Goal: Task Accomplishment & Management: Use online tool/utility

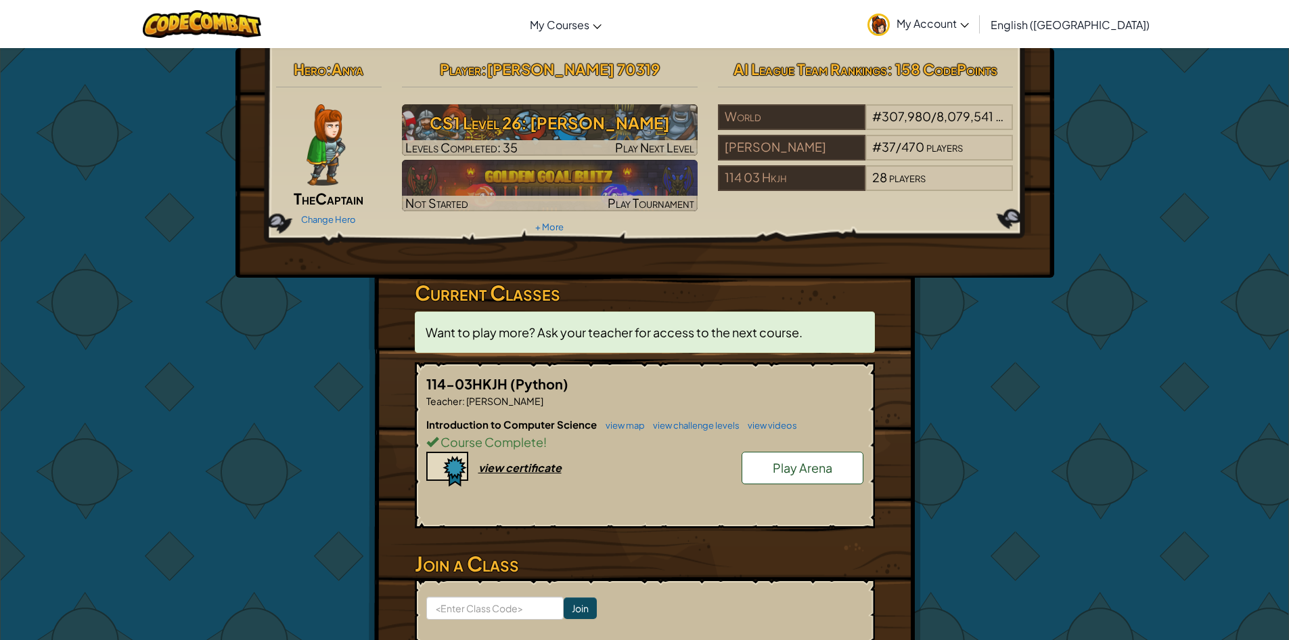
scroll to position [68, 0]
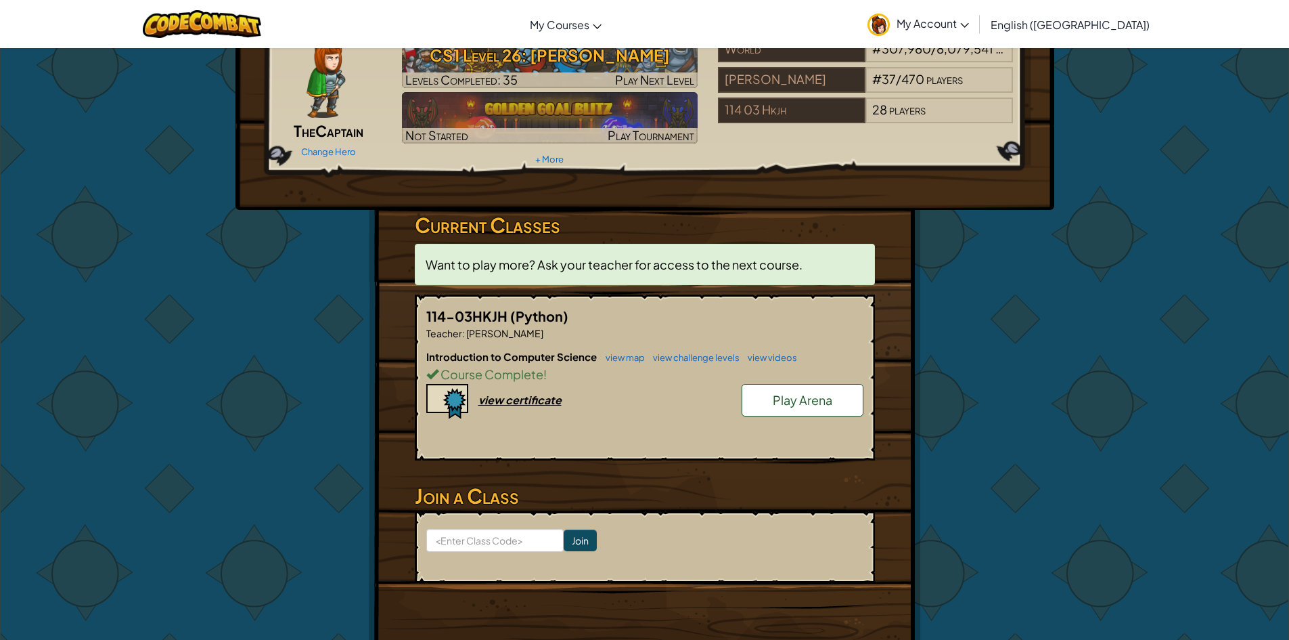
click at [622, 363] on h6 "Introduction to Computer Science view map view challenge levels view videos" at bounding box center [644, 356] width 437 height 15
click at [622, 355] on link "view map" at bounding box center [622, 357] width 46 height 11
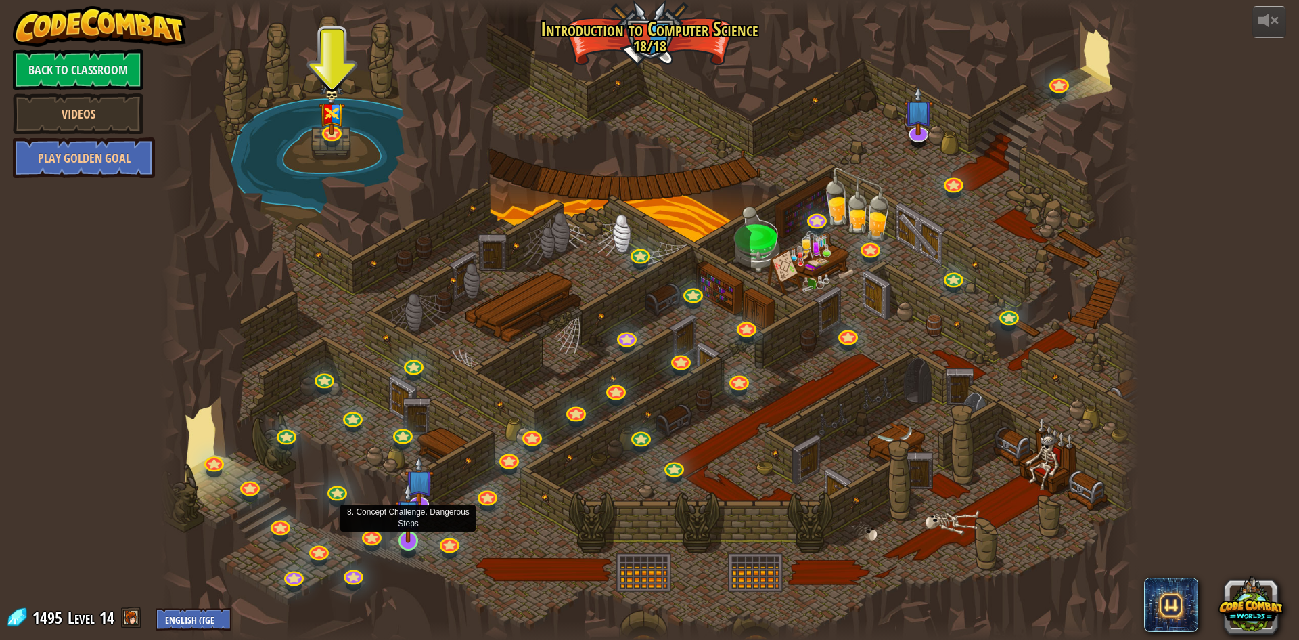
click at [410, 531] on img at bounding box center [408, 512] width 26 height 60
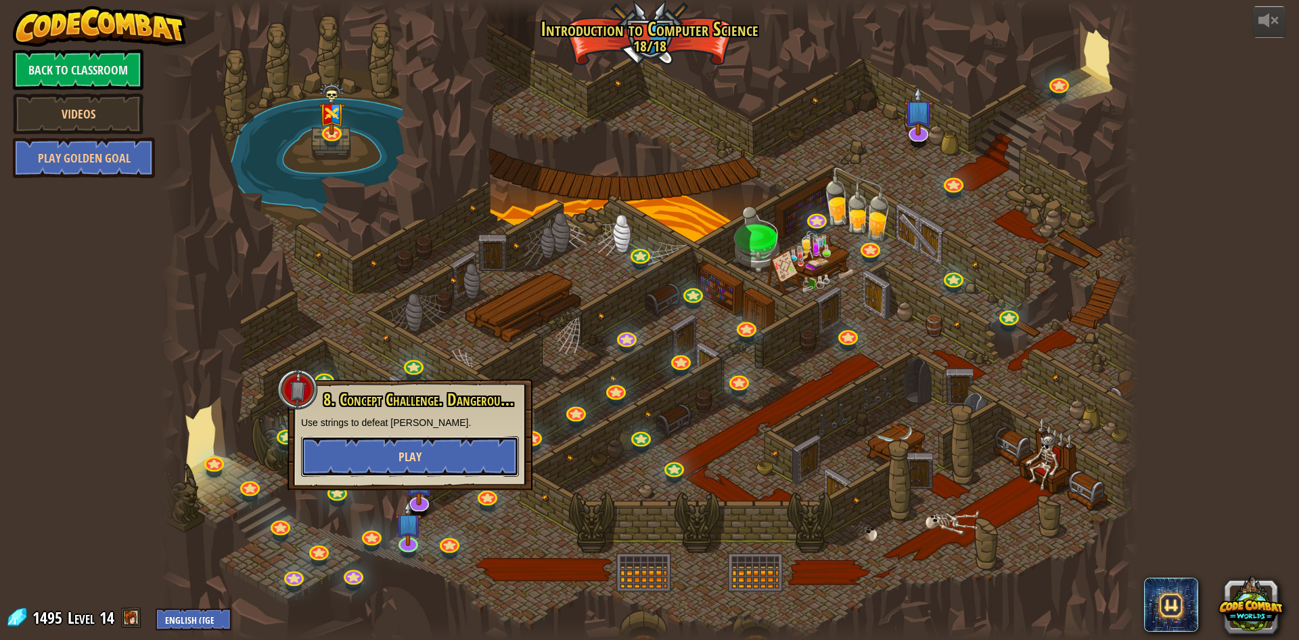
click at [428, 451] on button "Play" at bounding box center [410, 456] width 218 height 41
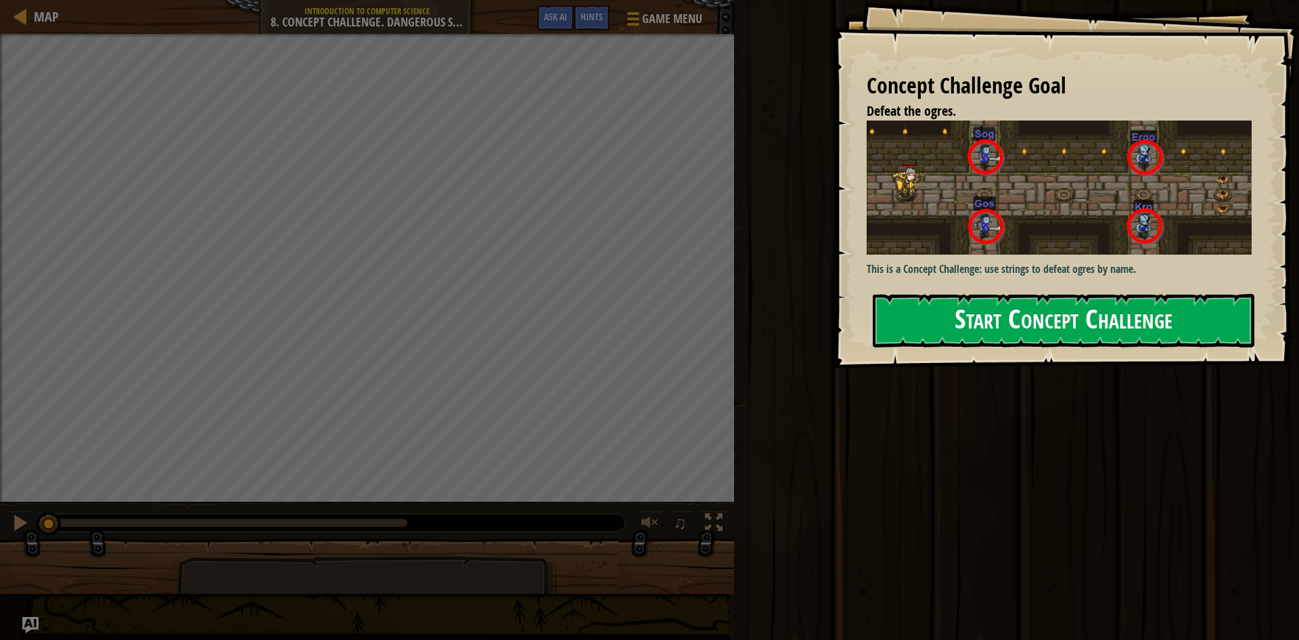
click at [1122, 326] on button "Start Concept Challenge" at bounding box center [1064, 320] width 382 height 53
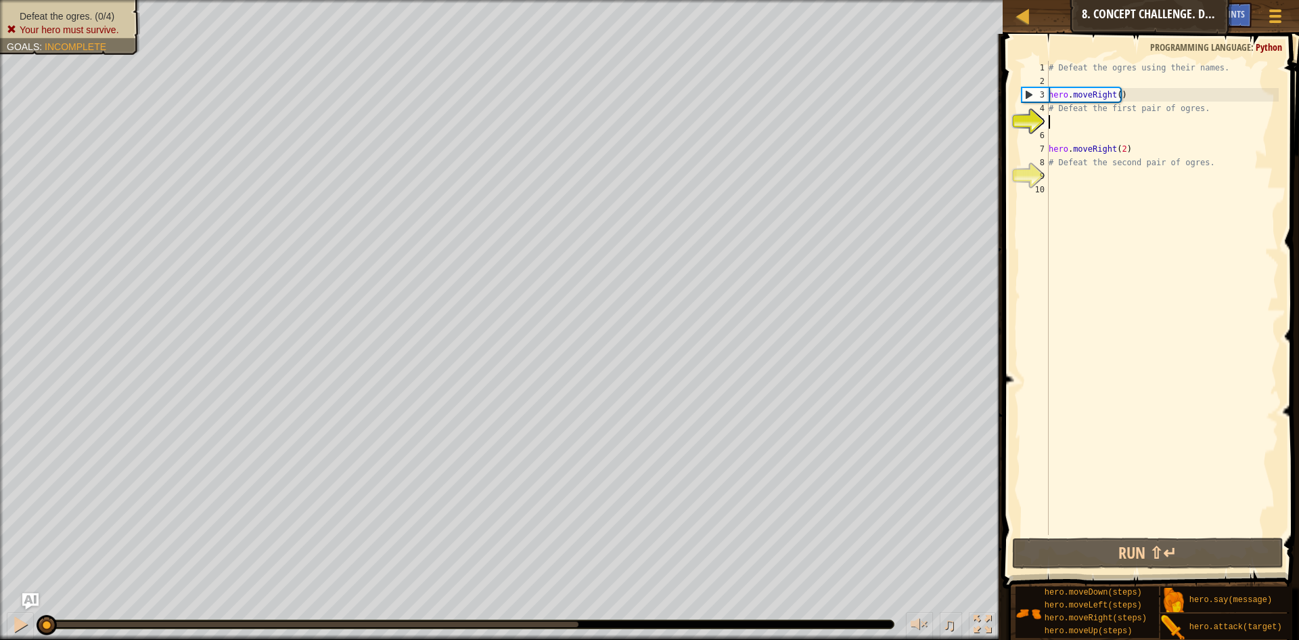
scroll to position [6, 0]
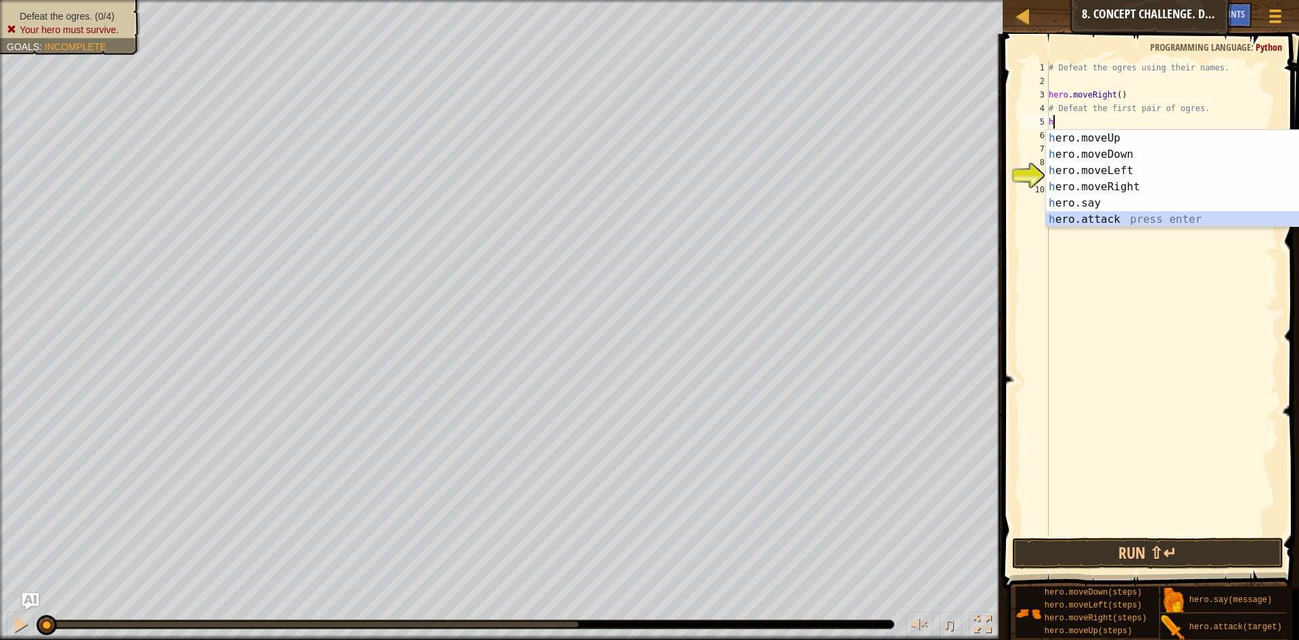
click at [1152, 219] on div "h ero.moveUp press enter h ero.moveDown press enter h ero.moveLeft press enter …" at bounding box center [1174, 195] width 256 height 130
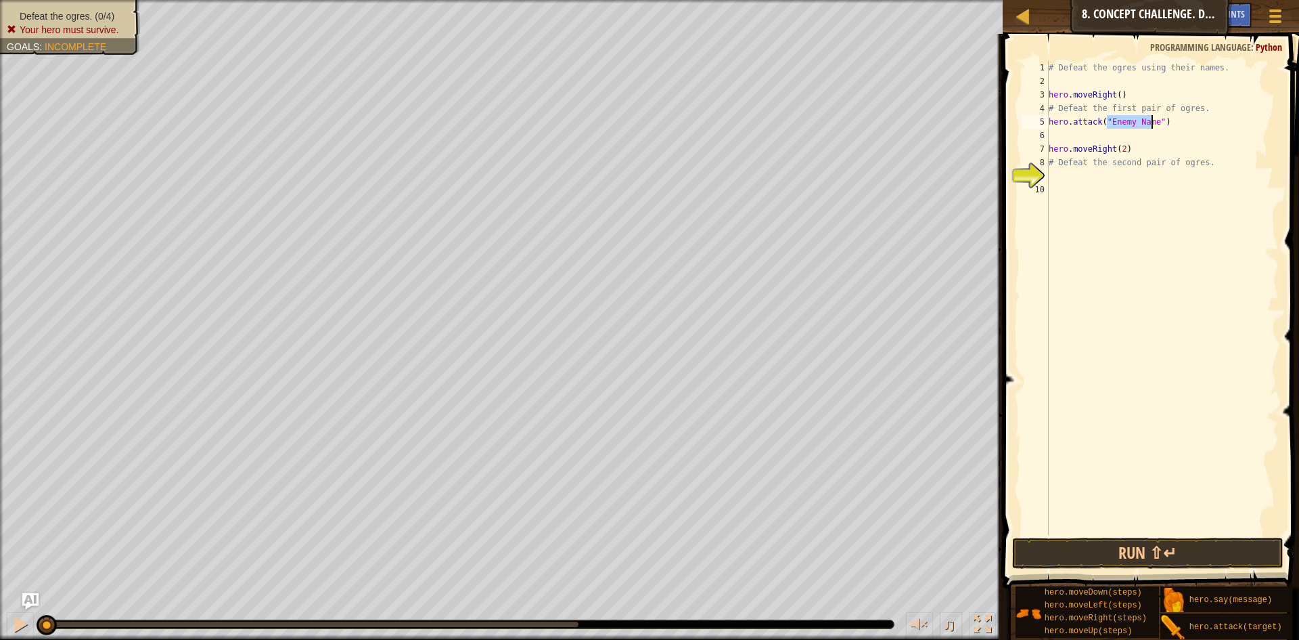
scroll to position [6, 5]
type textarea "hero.attack("Gos")"
click at [1085, 139] on div "# Defeat the ogres using their names. hero . moveRight ( ) # Defeat the first p…" at bounding box center [1162, 311] width 233 height 501
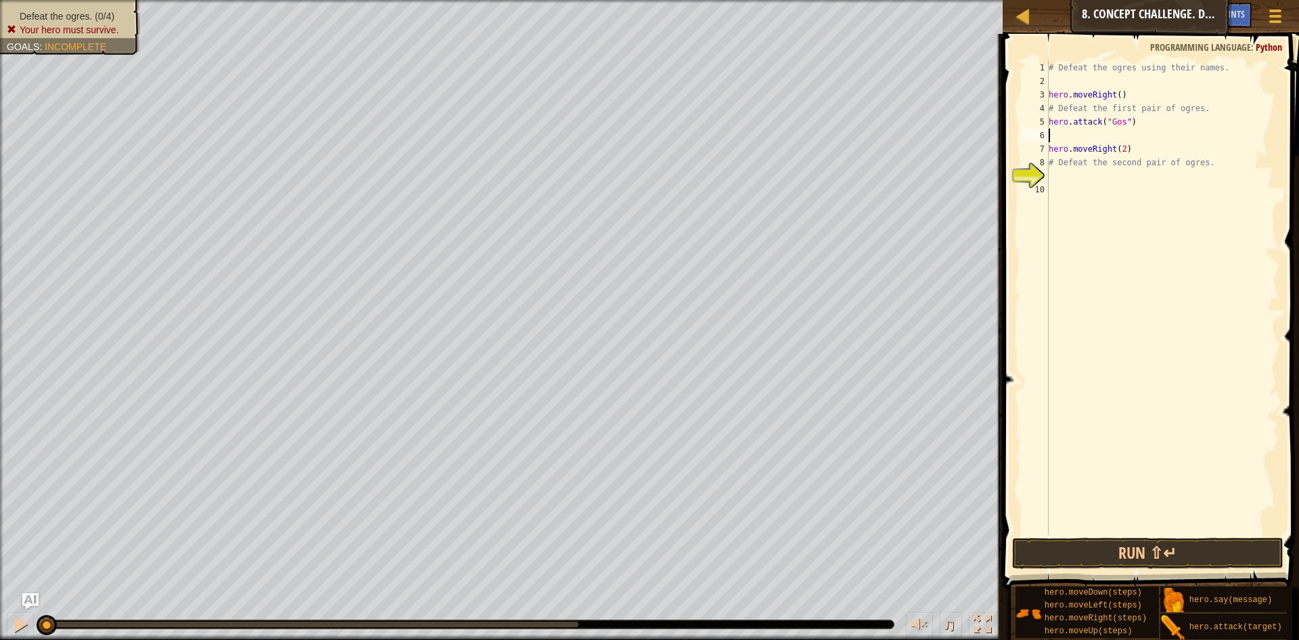
type textarea "s"
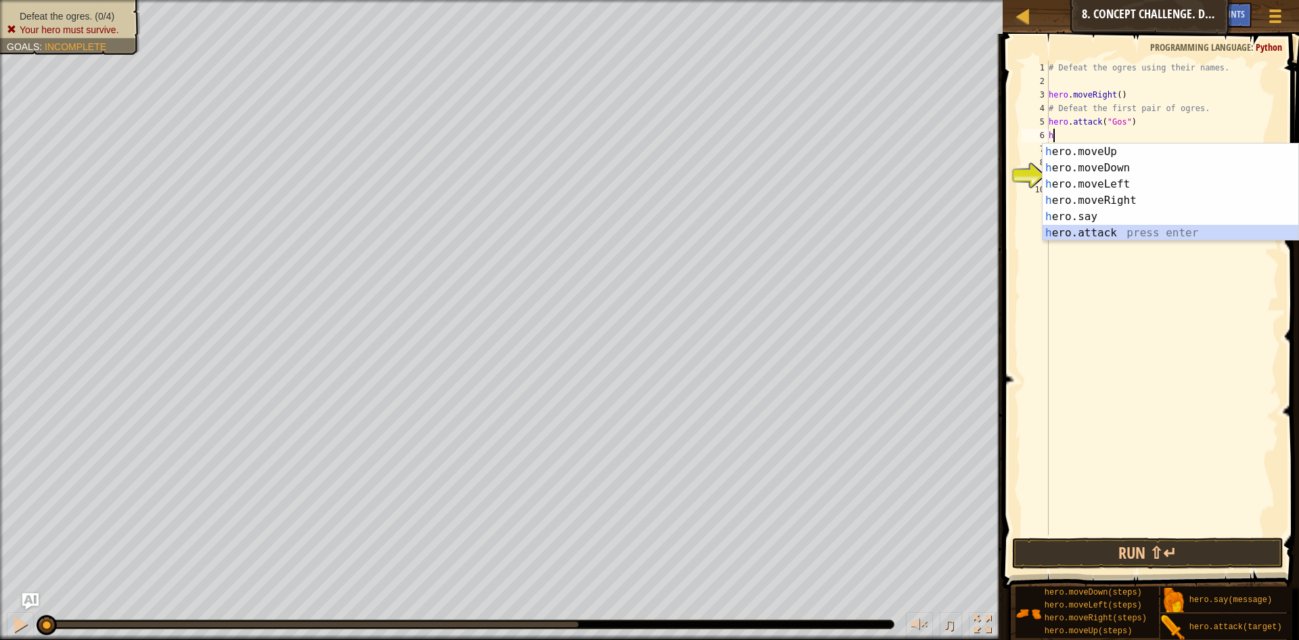
click at [1111, 229] on div "h ero.moveUp press enter h ero.moveDown press enter h ero.moveLeft press enter …" at bounding box center [1171, 208] width 256 height 130
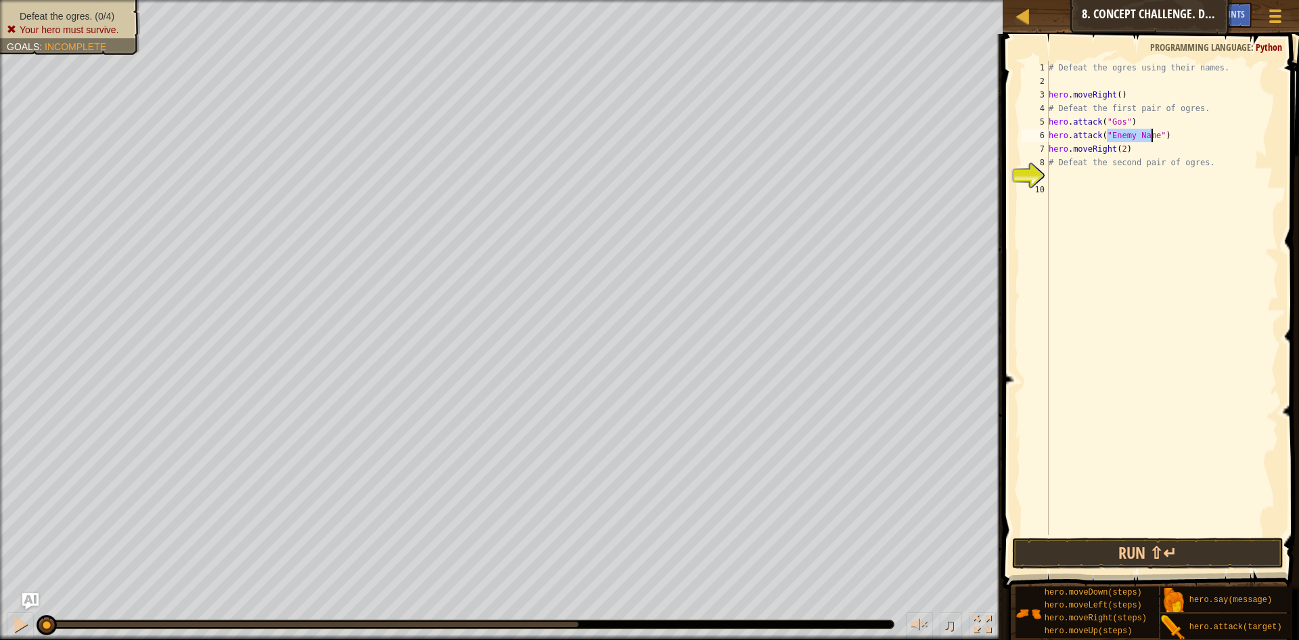
scroll to position [6, 5]
type textarea "hero.attack("Gos")"
click at [1178, 136] on div "# Defeat the ogres using their names. hero . moveRight ( ) # Defeat the first p…" at bounding box center [1162, 311] width 233 height 501
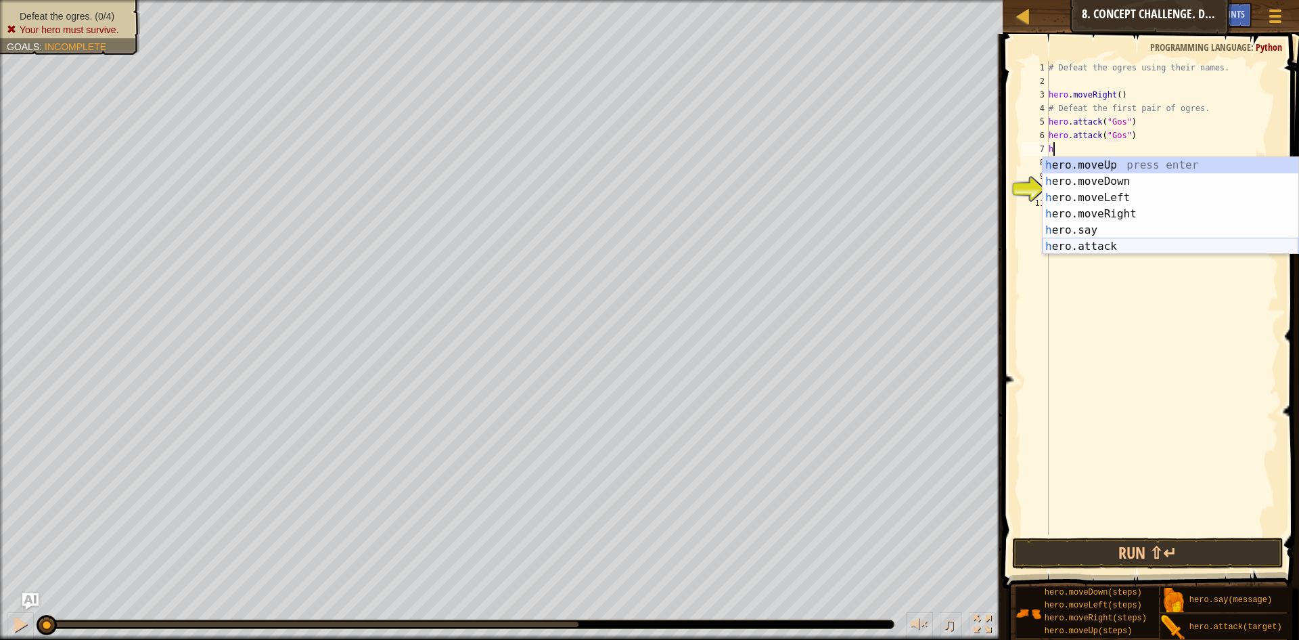
click at [1154, 238] on div "h ero.moveUp press enter h ero.moveDown press enter h ero.moveLeft press enter …" at bounding box center [1171, 222] width 256 height 130
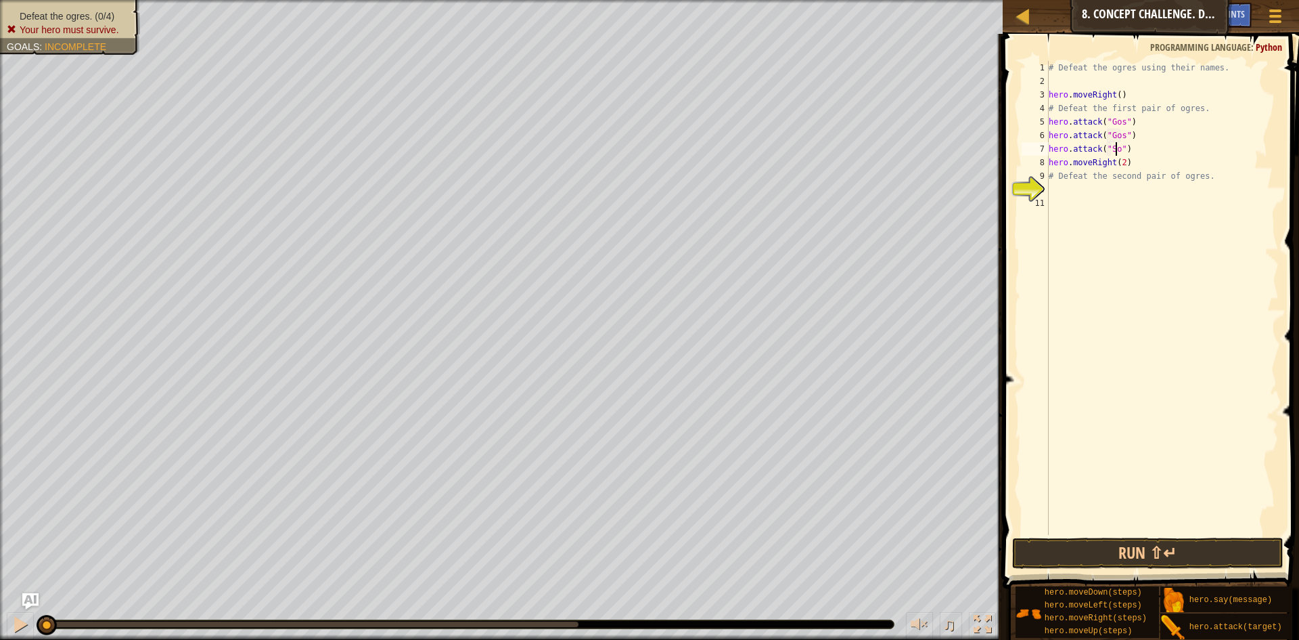
type textarea "hero.attack("Sog")"
click at [1164, 143] on div "# Defeat the ogres using their names. hero . moveRight ( ) # Defeat the first p…" at bounding box center [1162, 311] width 233 height 501
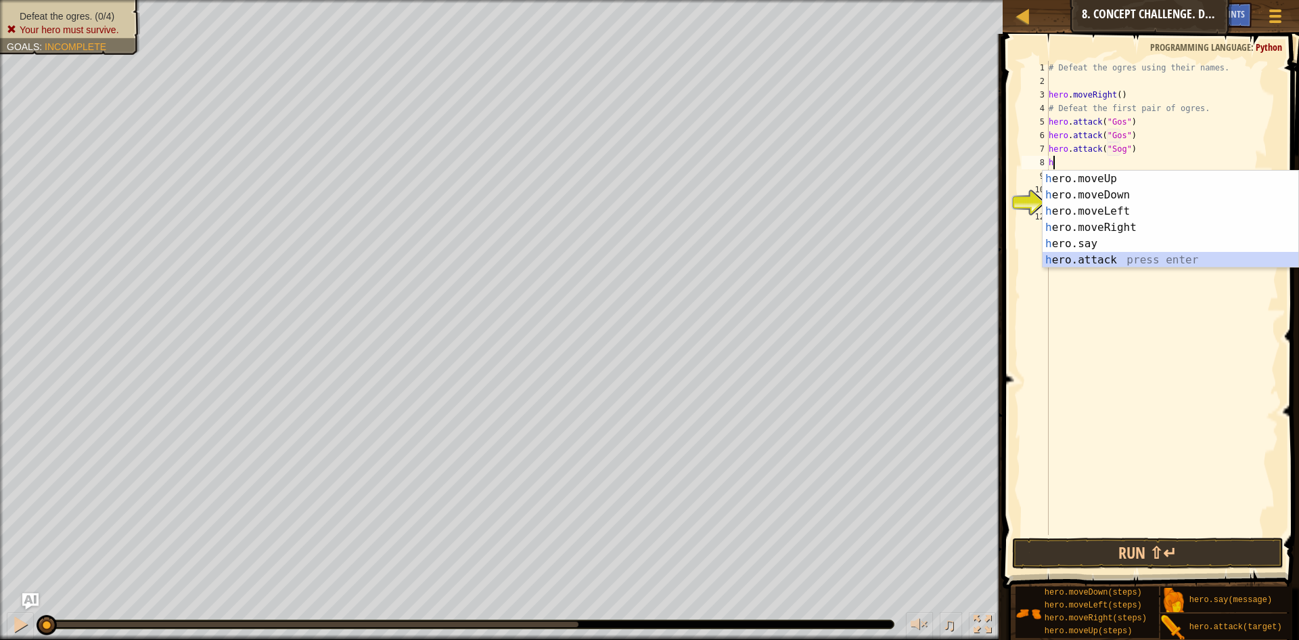
click at [1196, 261] on div "h ero.moveUp press enter h ero.moveDown press enter h ero.moveLeft press enter …" at bounding box center [1171, 236] width 256 height 130
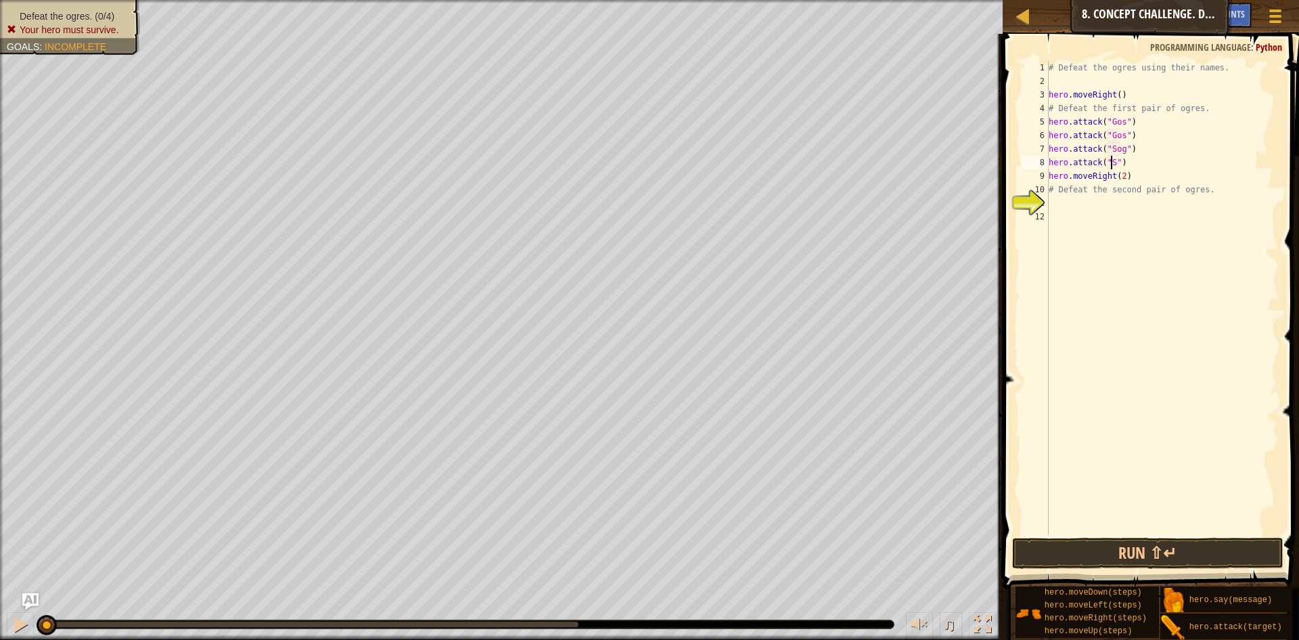
scroll to position [6, 5]
type textarea "hero.attack("Sog")"
click at [1095, 212] on div "# Defeat the ogres using their names. hero . moveRight ( ) # Defeat the first p…" at bounding box center [1162, 311] width 233 height 501
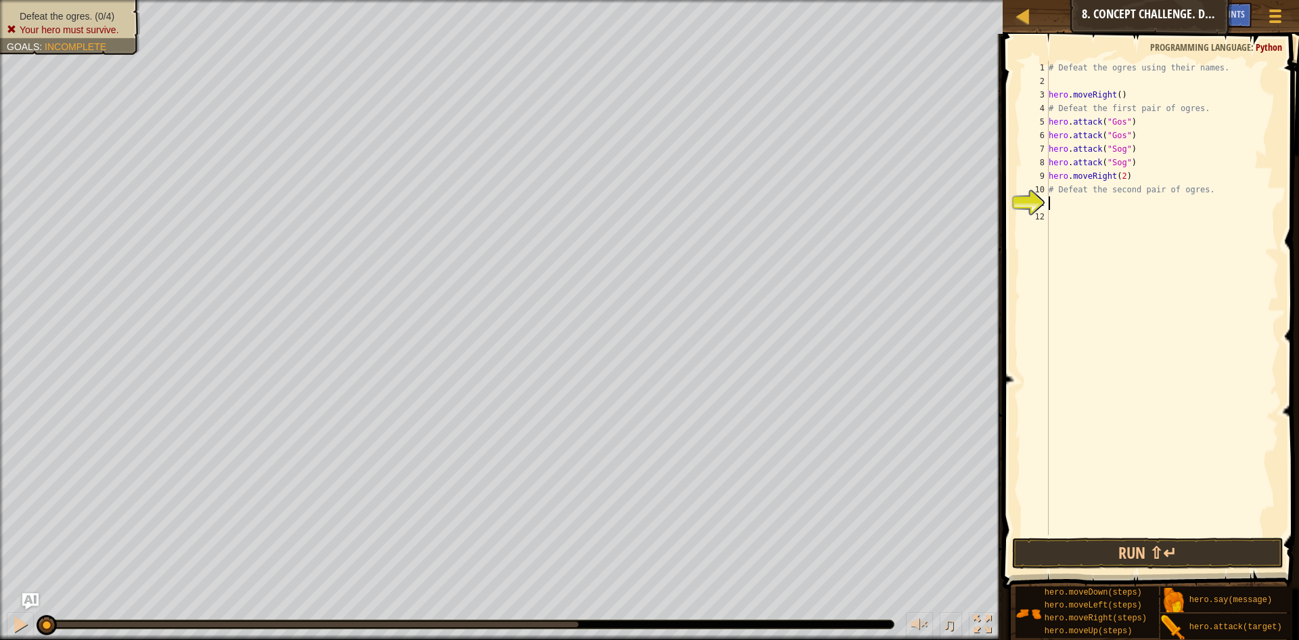
click at [1083, 201] on div "# Defeat the ogres using their names. hero . moveRight ( ) # Defeat the first p…" at bounding box center [1162, 311] width 233 height 501
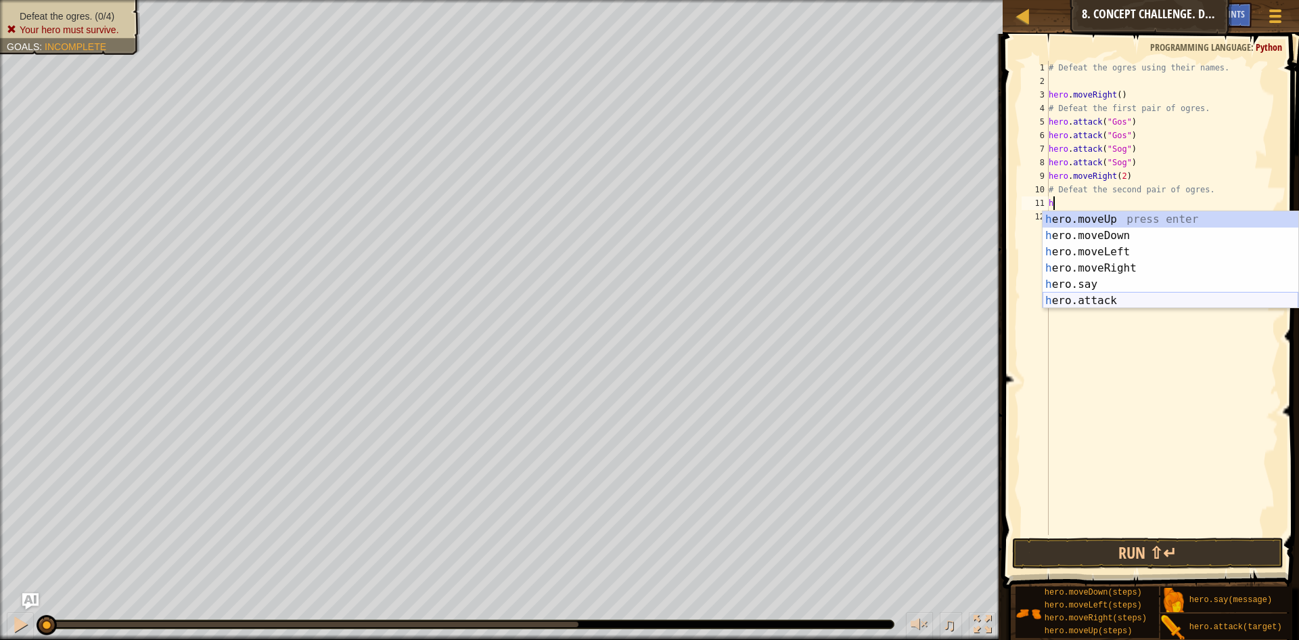
click at [1153, 297] on div "h ero.moveUp press enter h ero.moveDown press enter h ero.moveLeft press enter …" at bounding box center [1171, 276] width 256 height 130
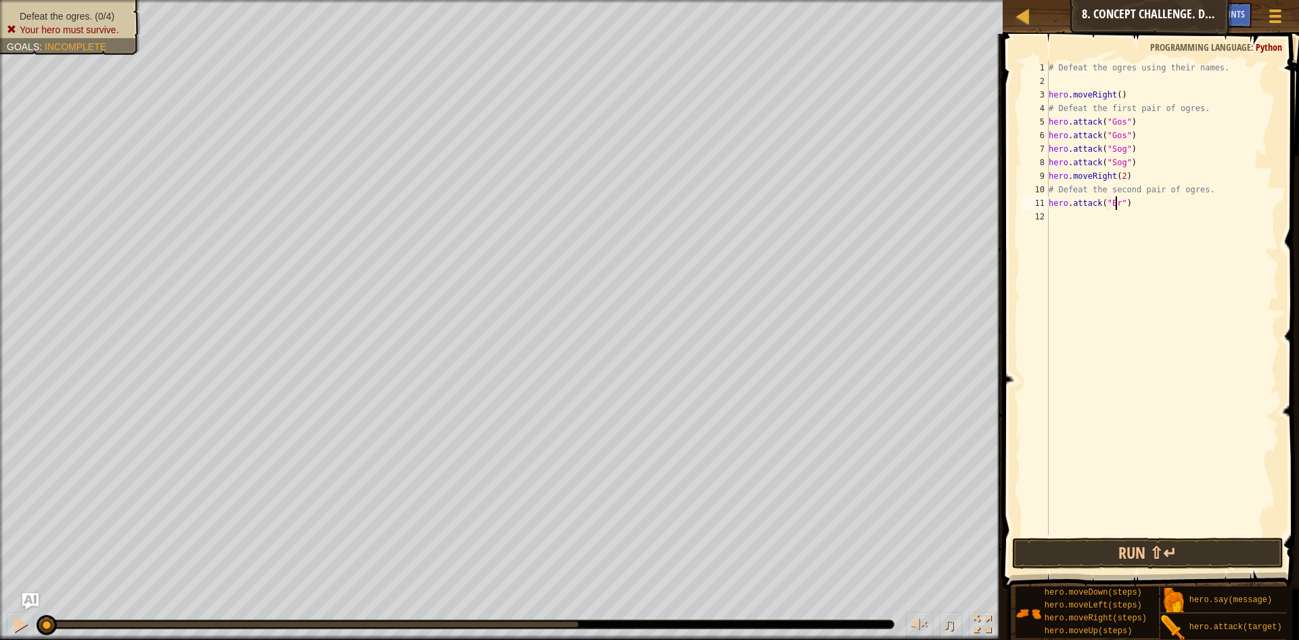
scroll to position [6, 6]
drag, startPoint x: 1144, startPoint y: 204, endPoint x: 1046, endPoint y: 207, distance: 97.5
click at [1046, 207] on div "hero.attack("Ergo") 1 2 3 4 5 6 7 8 9 10 11 12 # Defeat the ogres using their n…" at bounding box center [1149, 298] width 260 height 474
type textarea "hero.attack("Ergo")"
click at [1066, 209] on div "# Defeat the ogres using their names. hero . moveRight ( ) # Defeat the first p…" at bounding box center [1162, 298] width 233 height 474
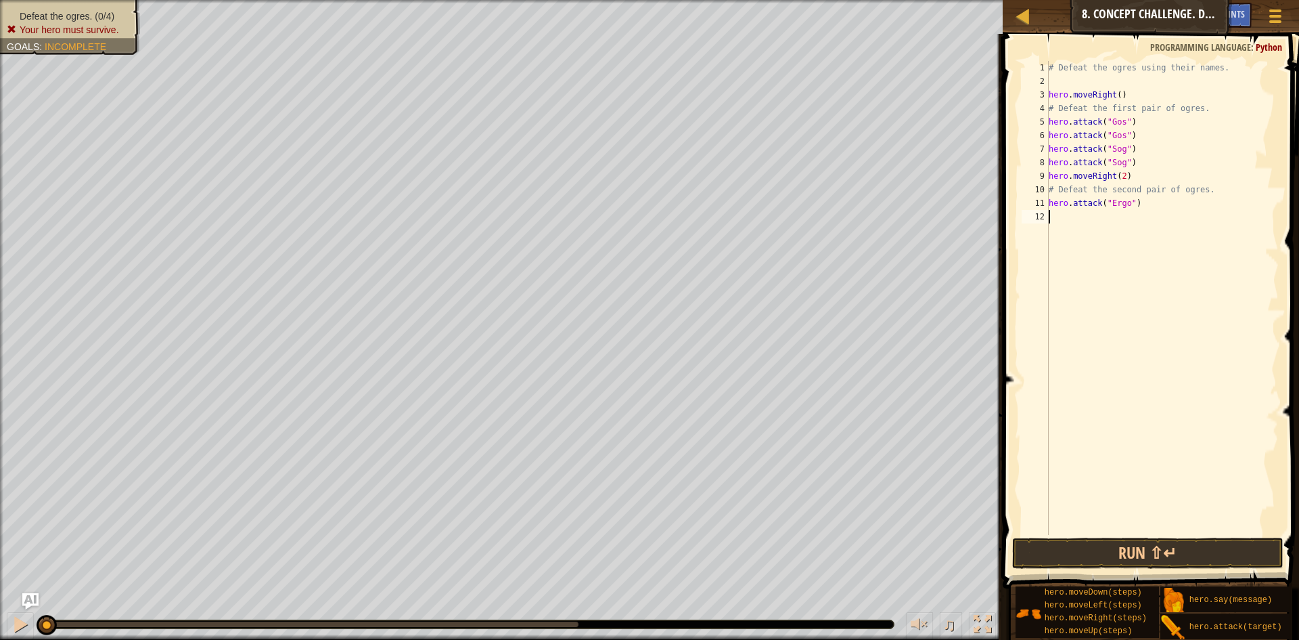
click at [1066, 212] on div "# Defeat the ogres using their names. hero . moveRight ( ) # Defeat the first p…" at bounding box center [1162, 311] width 233 height 501
paste textarea "hero.attack("Ergo")"
type textarea "hero.attack("Ergo")"
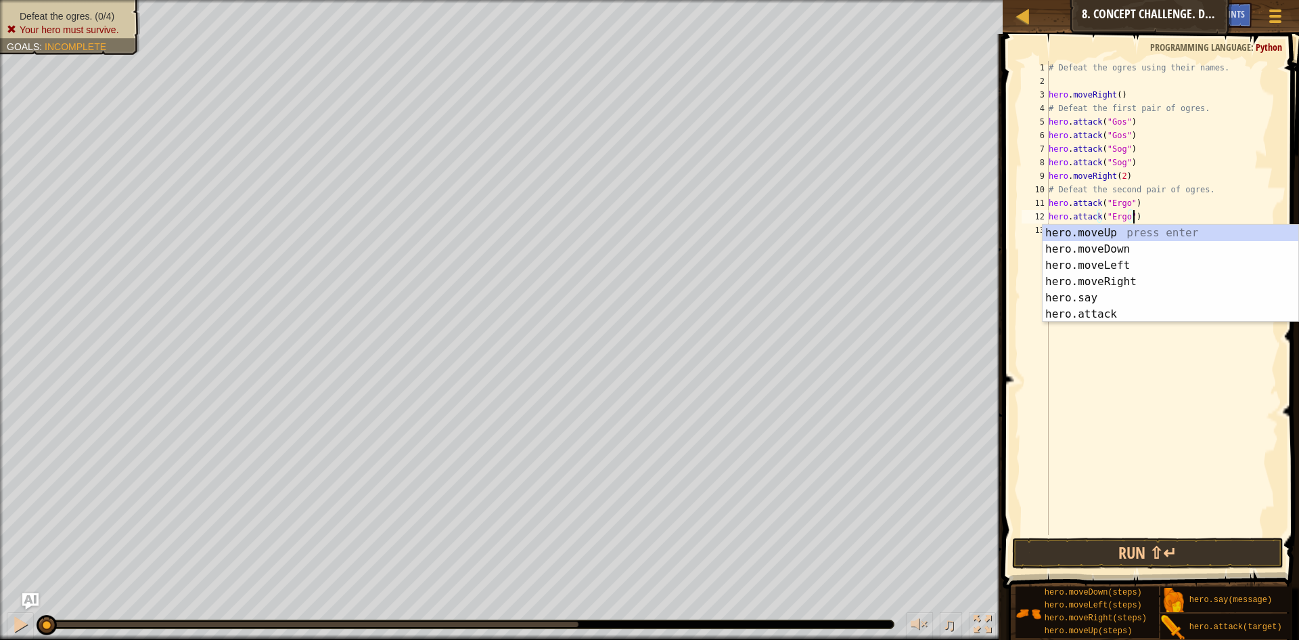
click at [1207, 202] on div "# Defeat the ogres using their names. hero . moveRight ( ) # Defeat the first p…" at bounding box center [1162, 311] width 233 height 501
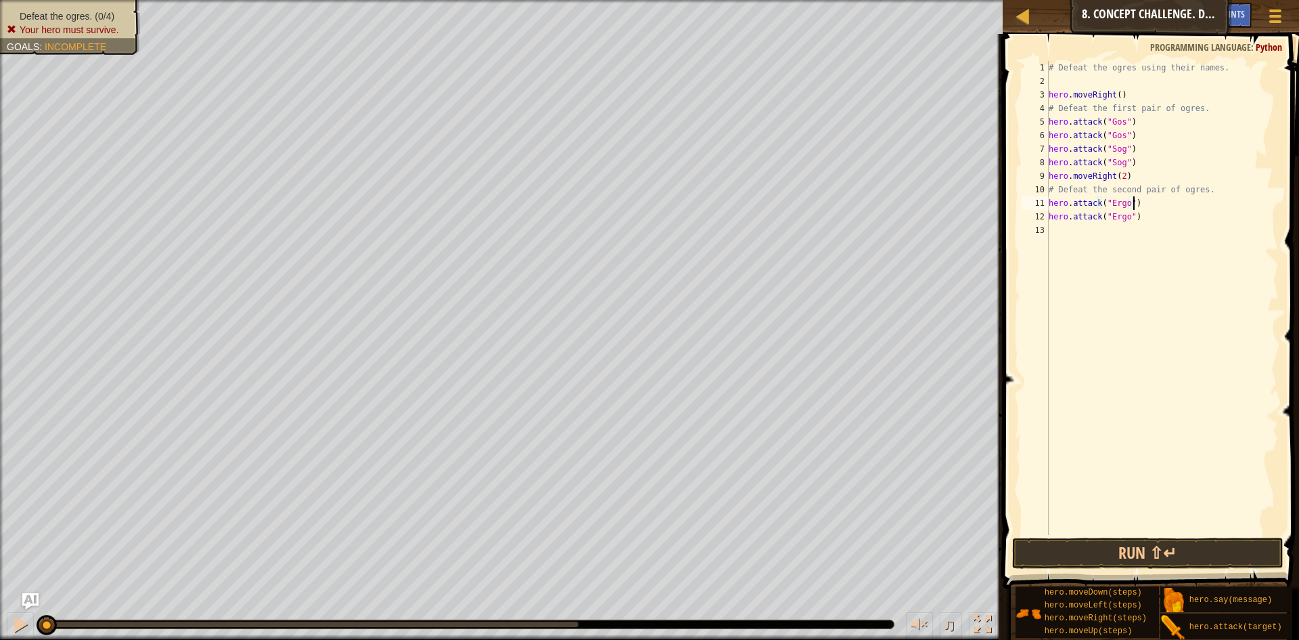
click at [1077, 244] on div "# Defeat the ogres using their names. hero . moveRight ( ) # Defeat the first p…" at bounding box center [1162, 311] width 233 height 501
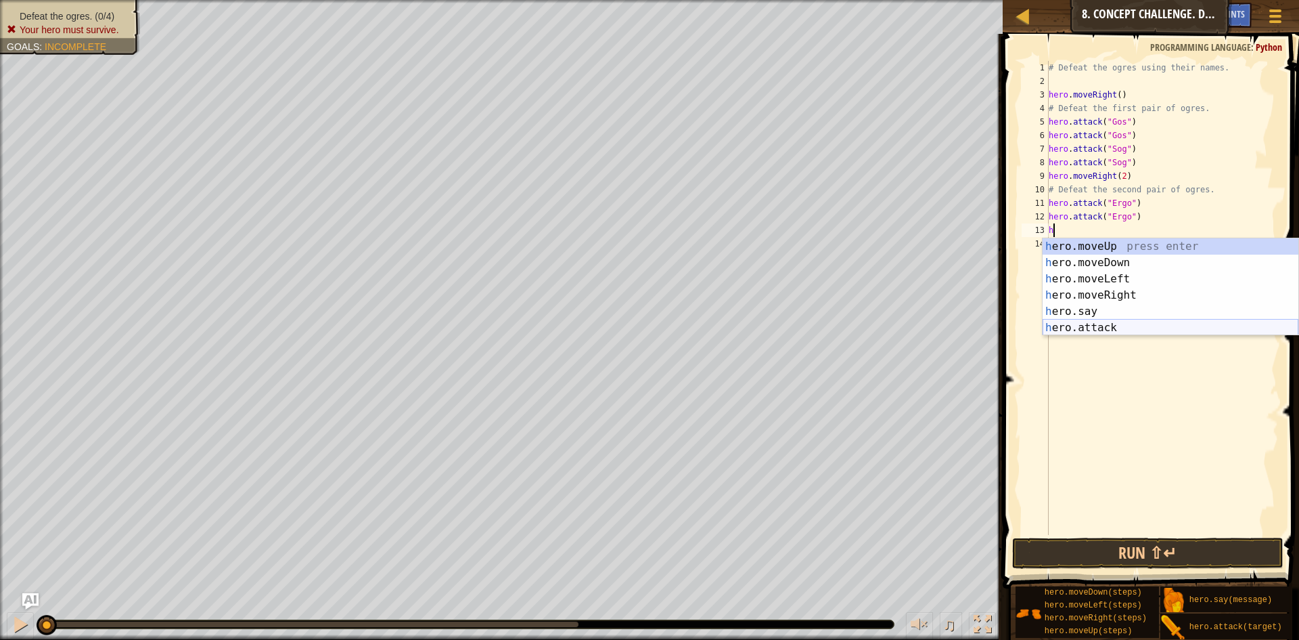
click at [1101, 332] on div "h ero.moveUp press enter h ero.moveDown press enter h ero.moveLeft press enter …" at bounding box center [1171, 303] width 256 height 130
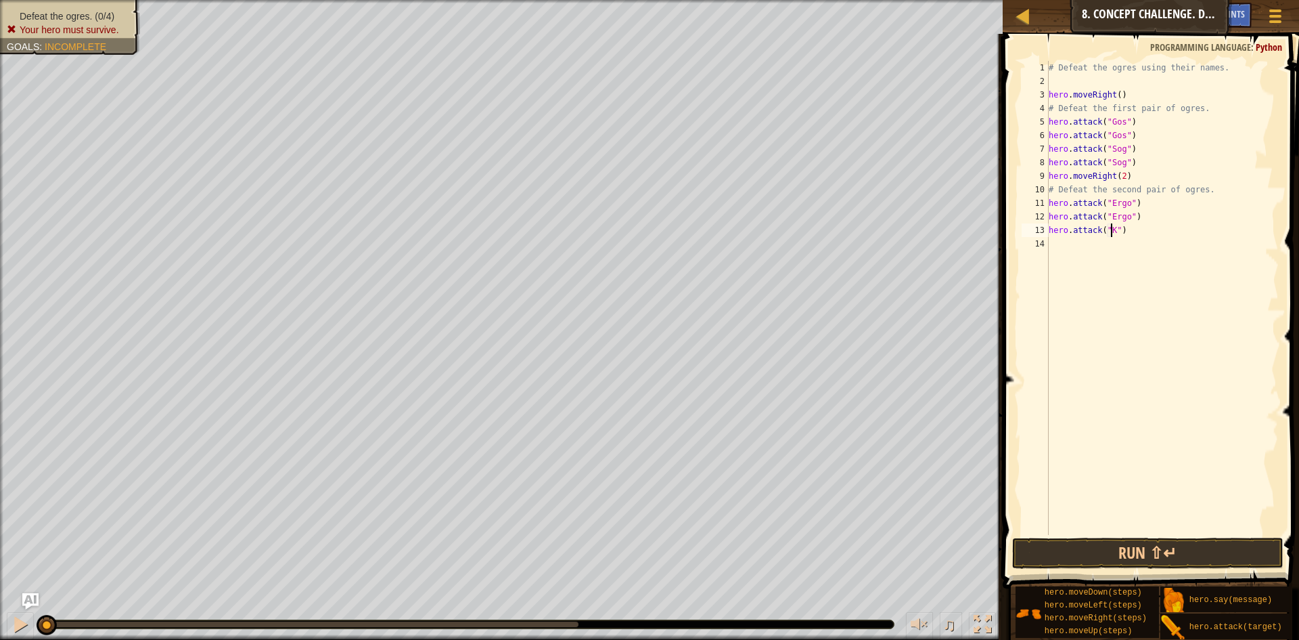
scroll to position [6, 5]
type textarea "hero.attack("Kro")"
drag, startPoint x: 1167, startPoint y: 225, endPoint x: 1041, endPoint y: 228, distance: 125.2
click at [1041, 228] on div "hero.attack("Kro") 1 2 3 4 5 6 7 8 9 10 11 12 13 14 # Defeat the ogres using th…" at bounding box center [1149, 298] width 260 height 474
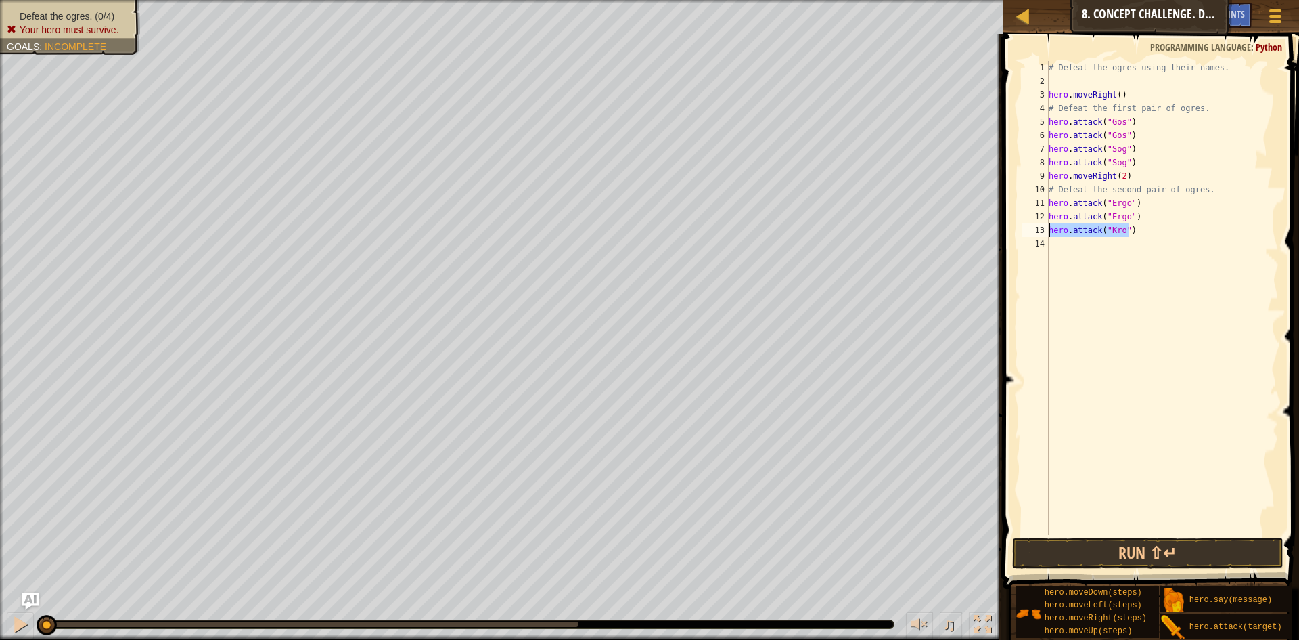
click at [1058, 245] on div "# Defeat the ogres using their names. hero . moveRight ( ) # Defeat the first p…" at bounding box center [1162, 311] width 233 height 501
paste textarea "hero.attack("Kro")"
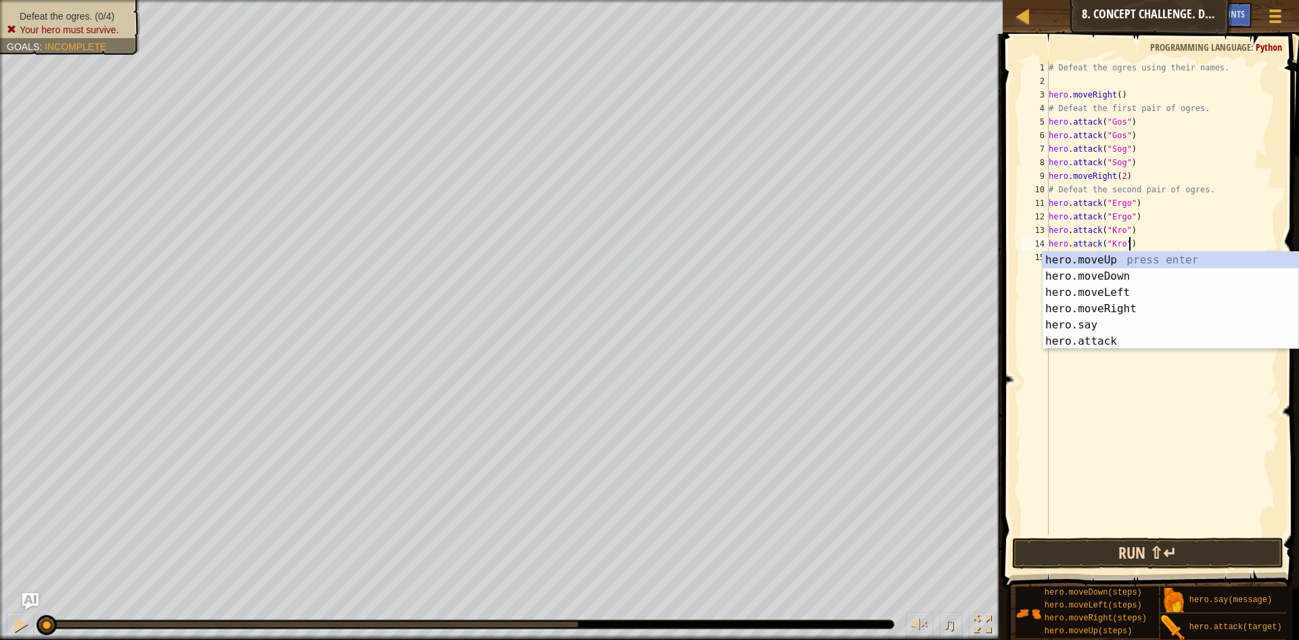
type textarea "hero.attack("Kro")"
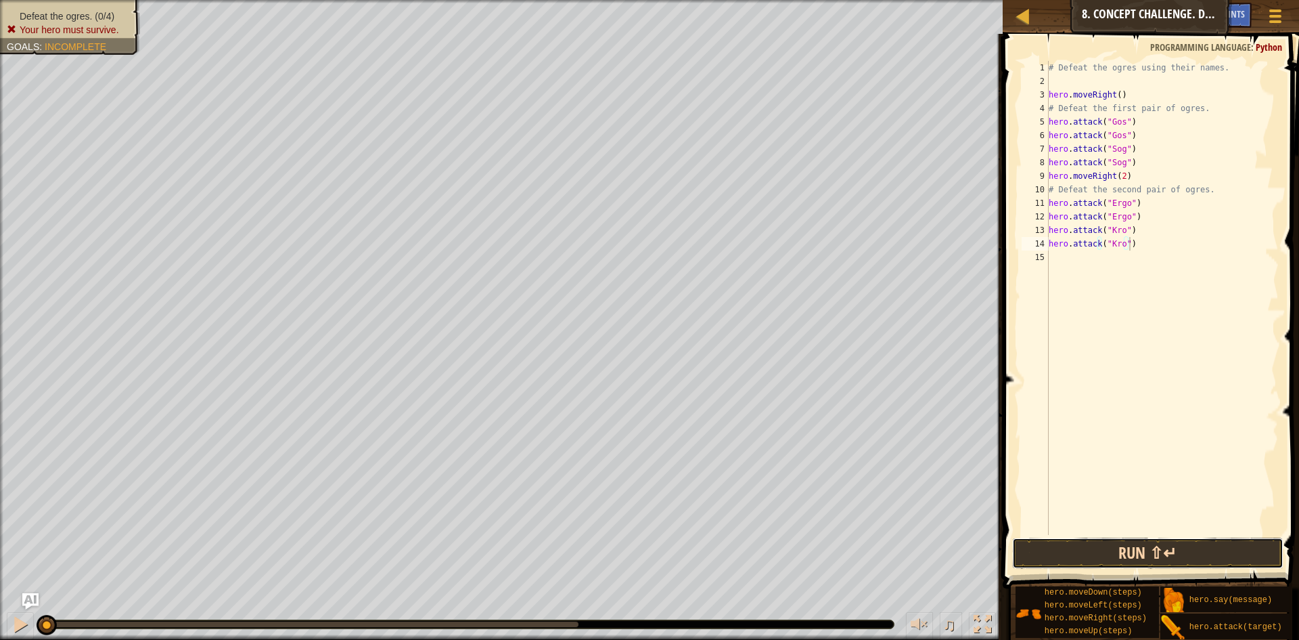
click at [1175, 544] on button "Run ⇧↵" at bounding box center [1147, 552] width 271 height 31
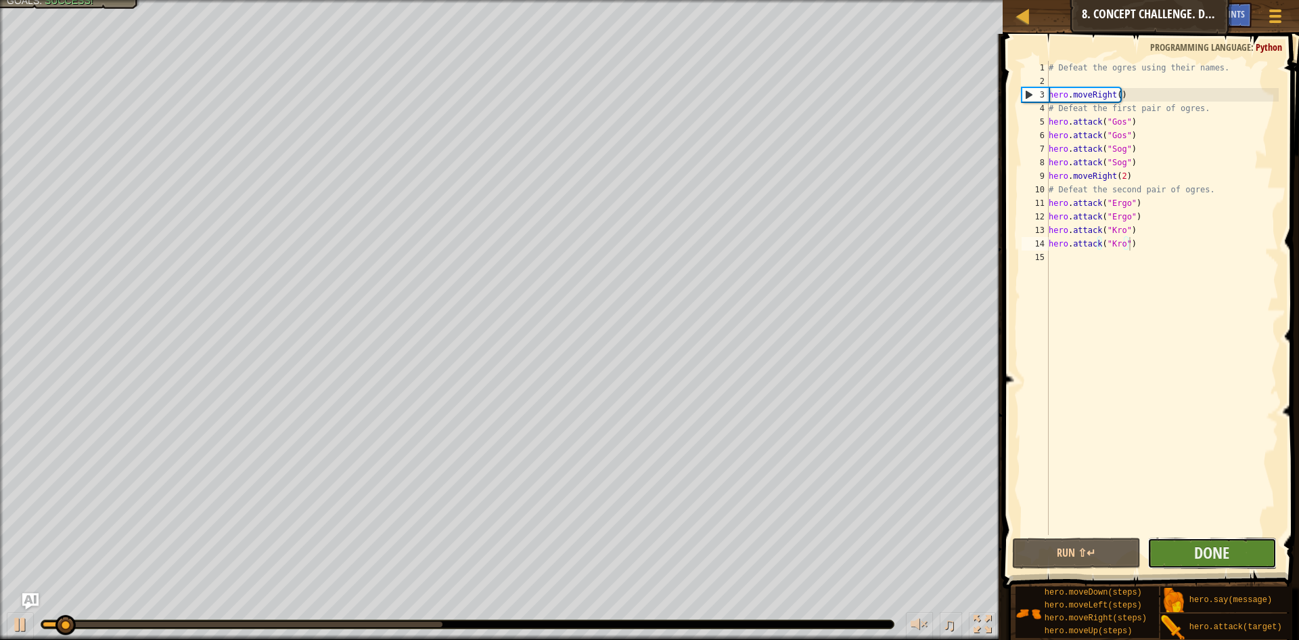
click at [1192, 547] on button "Done" at bounding box center [1212, 552] width 129 height 31
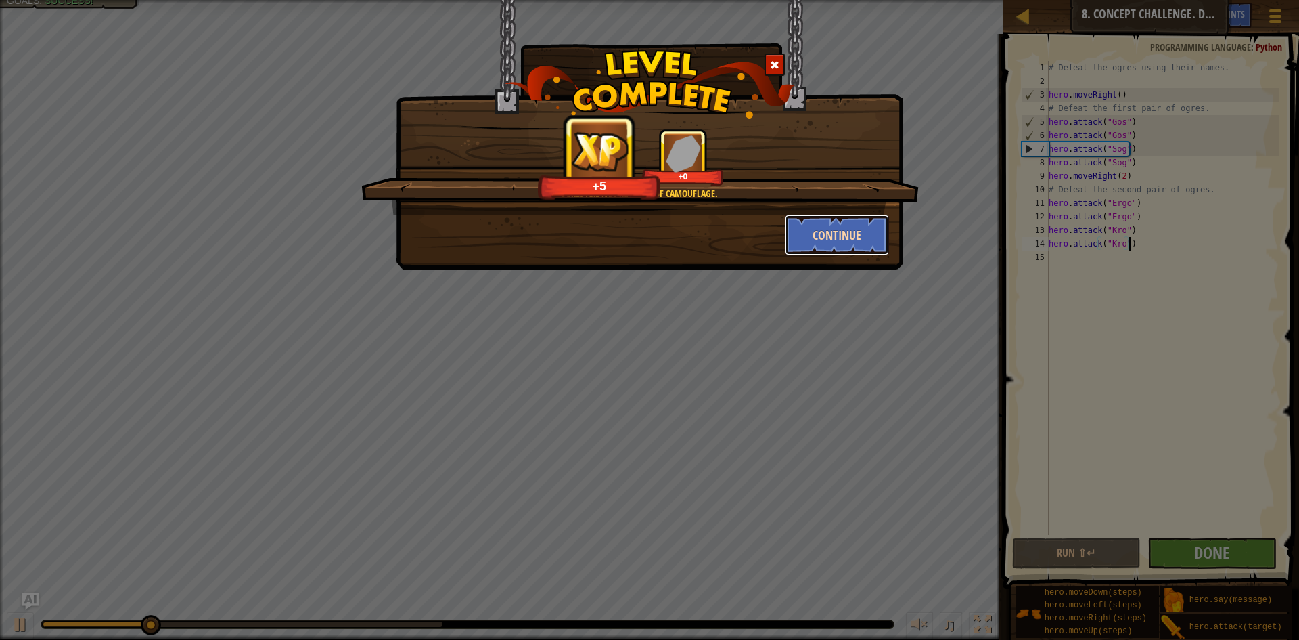
click at [861, 236] on button "Continue" at bounding box center [837, 235] width 105 height 41
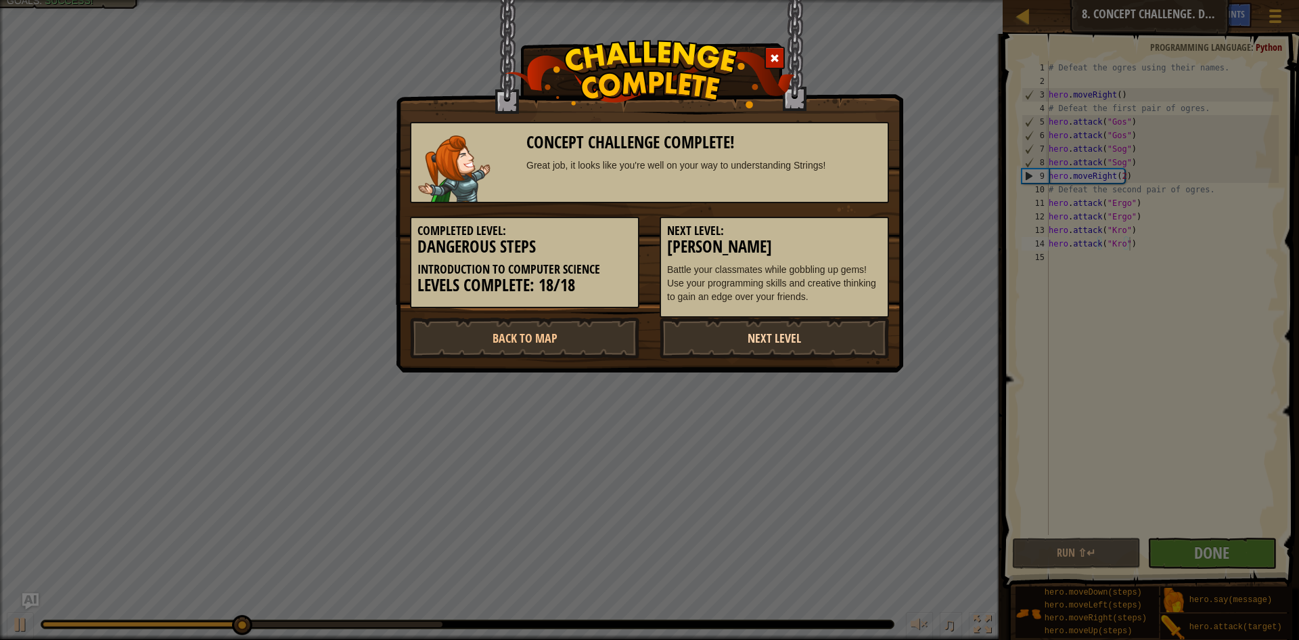
click at [721, 332] on link "Next Level" at bounding box center [774, 337] width 229 height 41
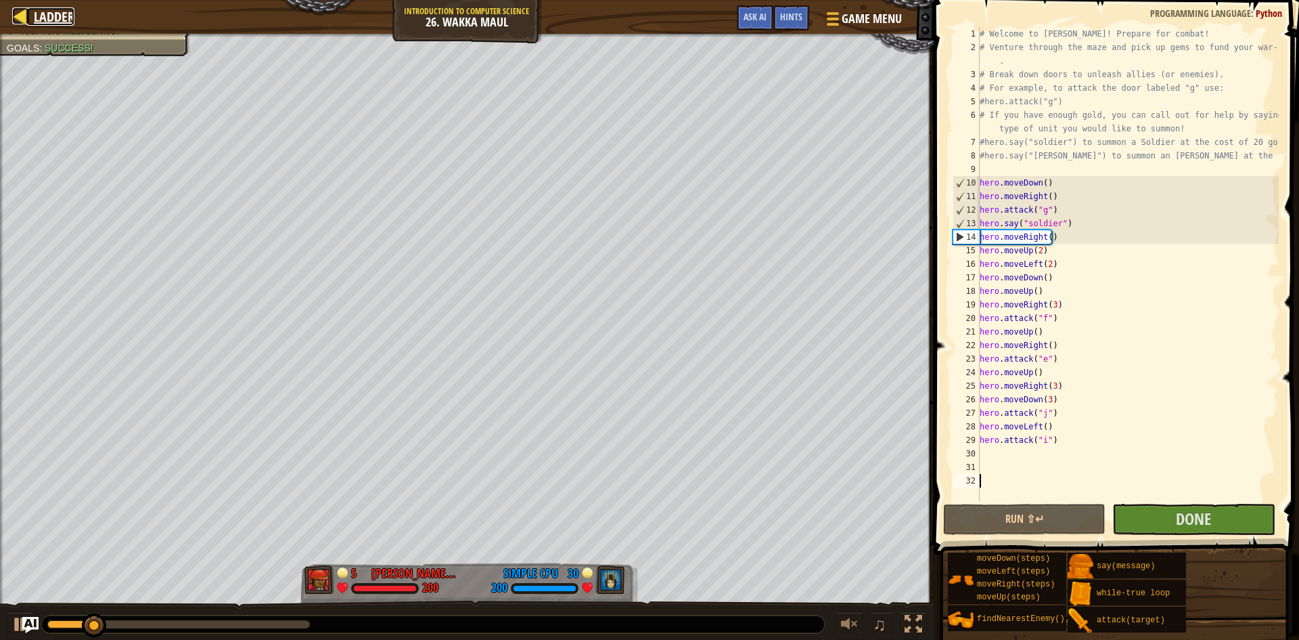
click at [17, 20] on div at bounding box center [20, 15] width 17 height 17
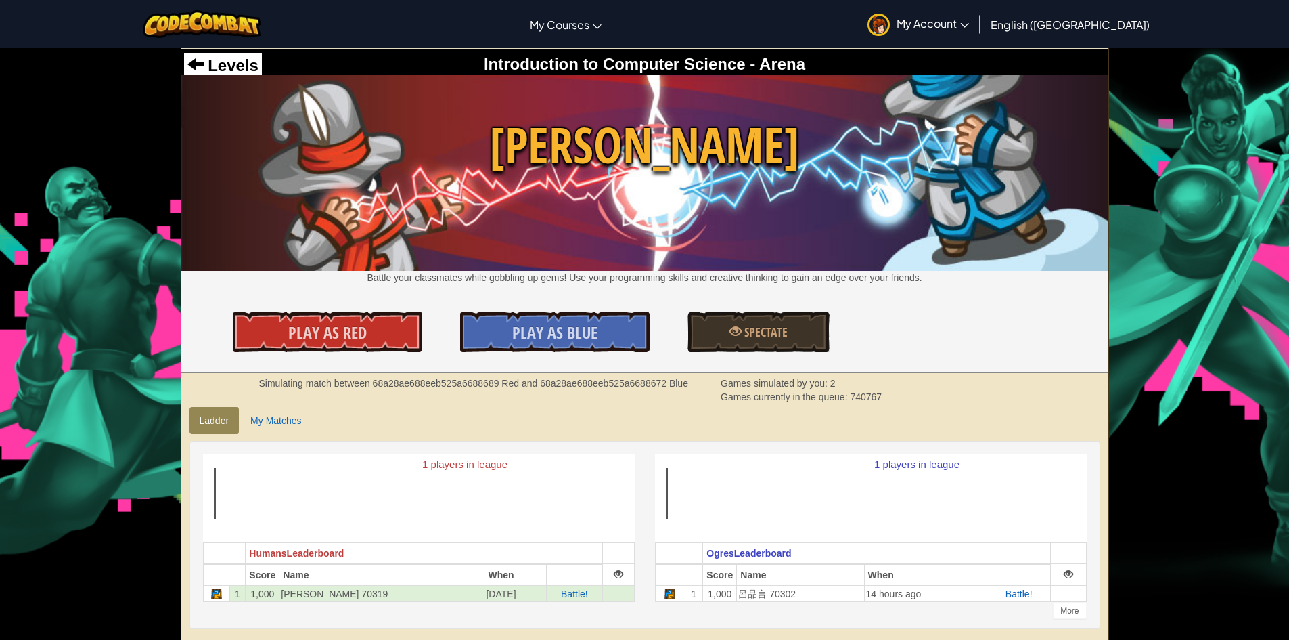
click at [227, 55] on div "Levels" at bounding box center [223, 66] width 78 height 26
click at [231, 70] on span "Levels" at bounding box center [231, 65] width 55 height 18
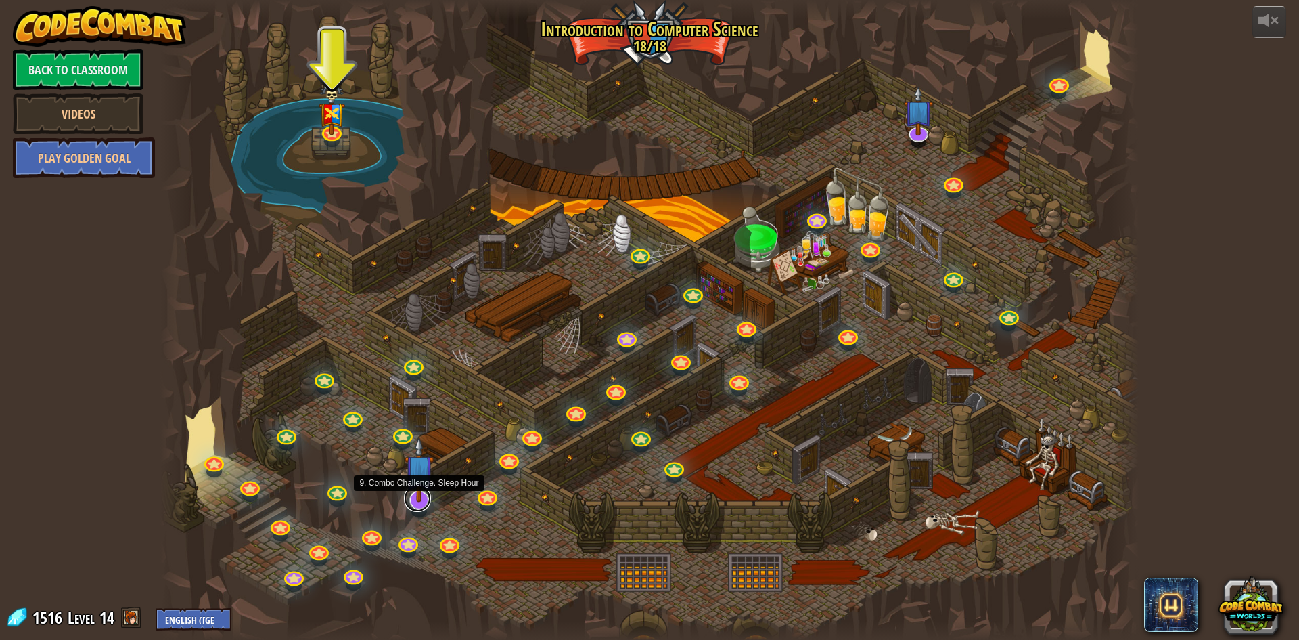
click at [416, 508] on link at bounding box center [417, 498] width 27 height 27
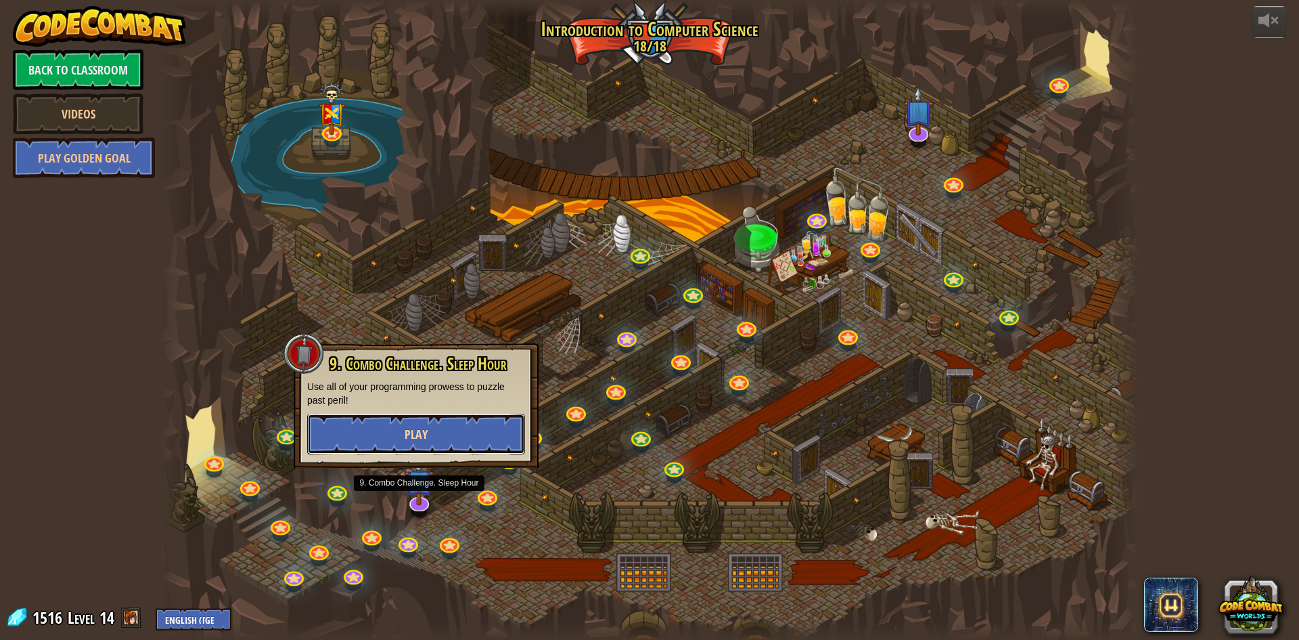
click at [455, 428] on button "Play" at bounding box center [416, 433] width 218 height 41
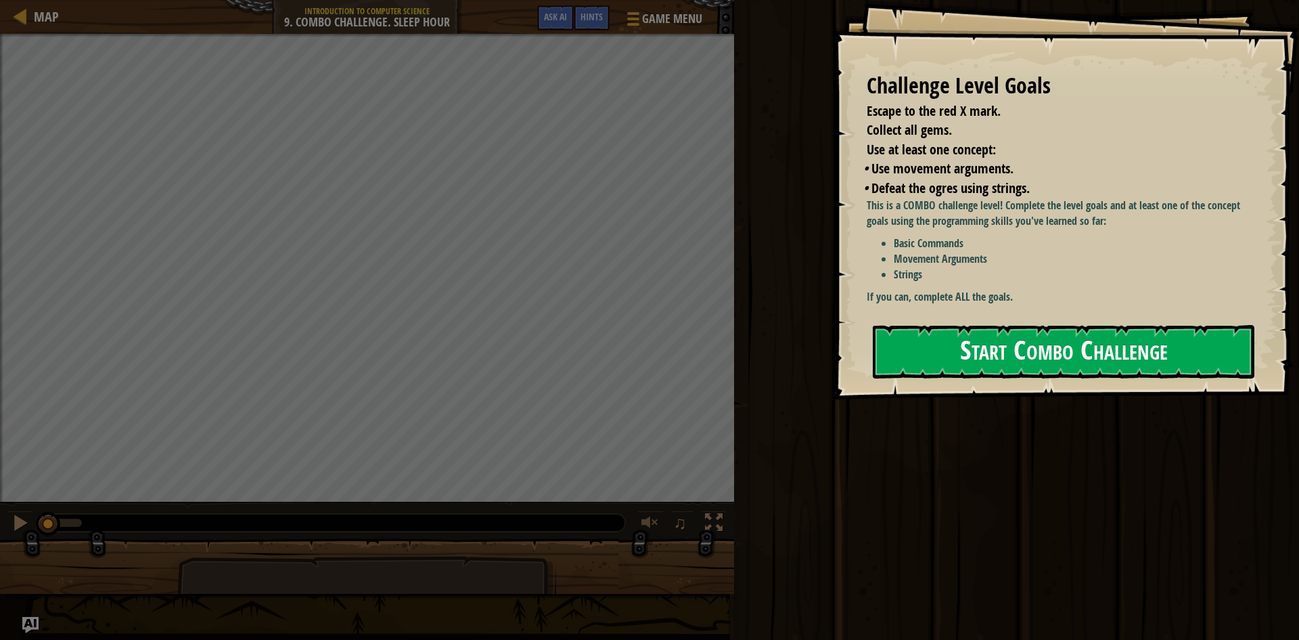
click at [1125, 364] on button "Start Combo Challenge" at bounding box center [1064, 351] width 382 height 53
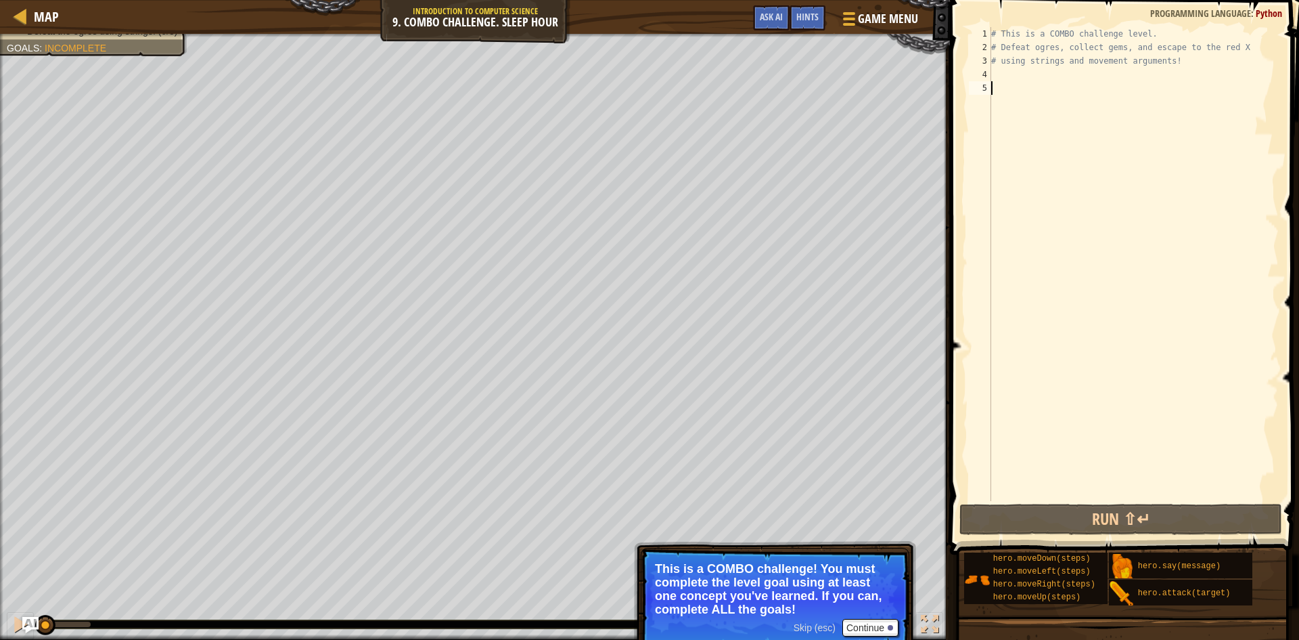
type textarea "h"
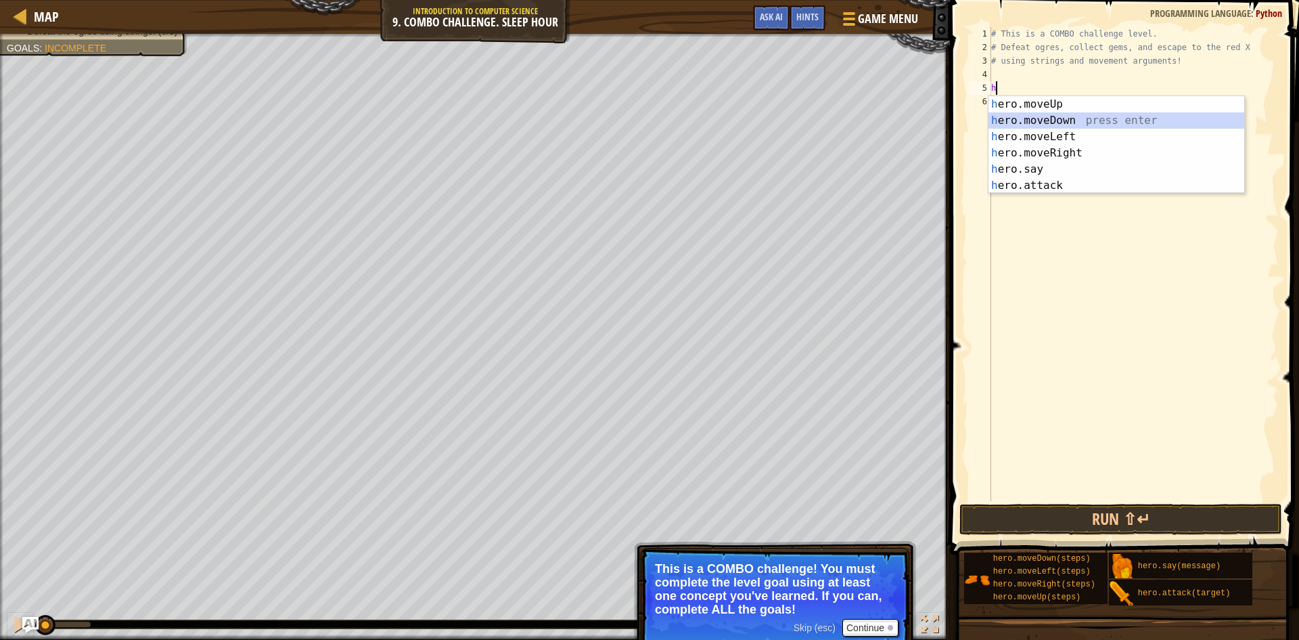
click at [1081, 119] on div "h ero.moveUp press enter h ero.moveDown press enter h ero.moveLeft press enter …" at bounding box center [1117, 161] width 256 height 130
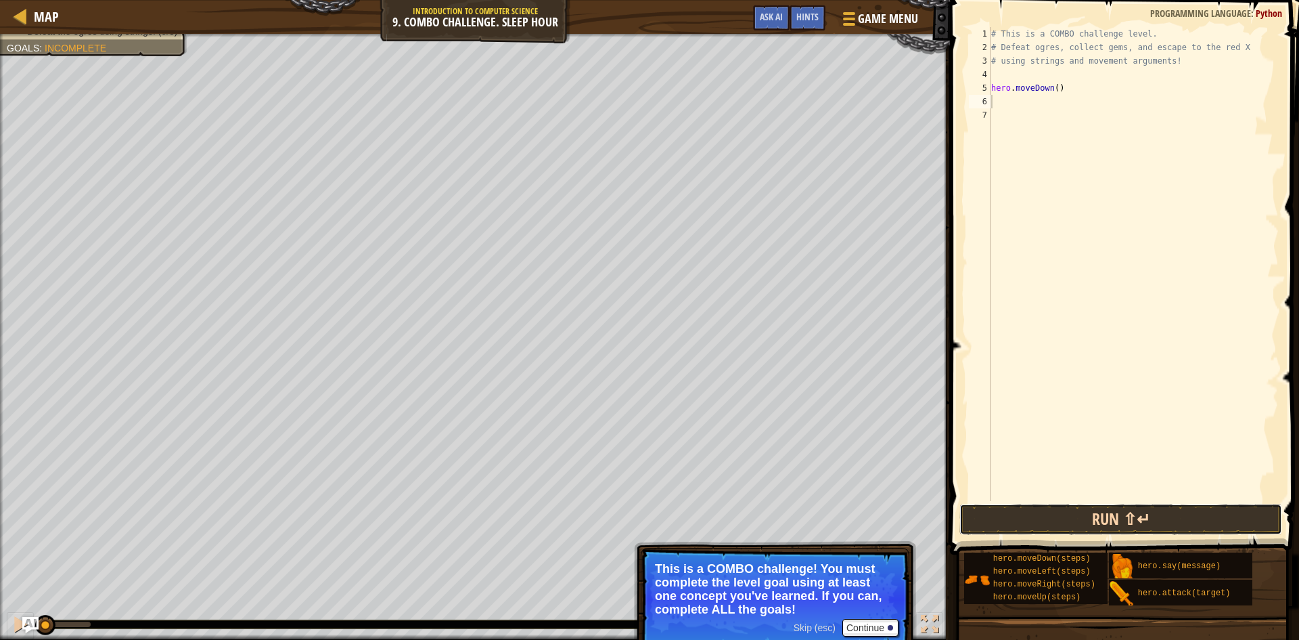
click at [1149, 522] on button "Run ⇧↵" at bounding box center [1121, 518] width 323 height 31
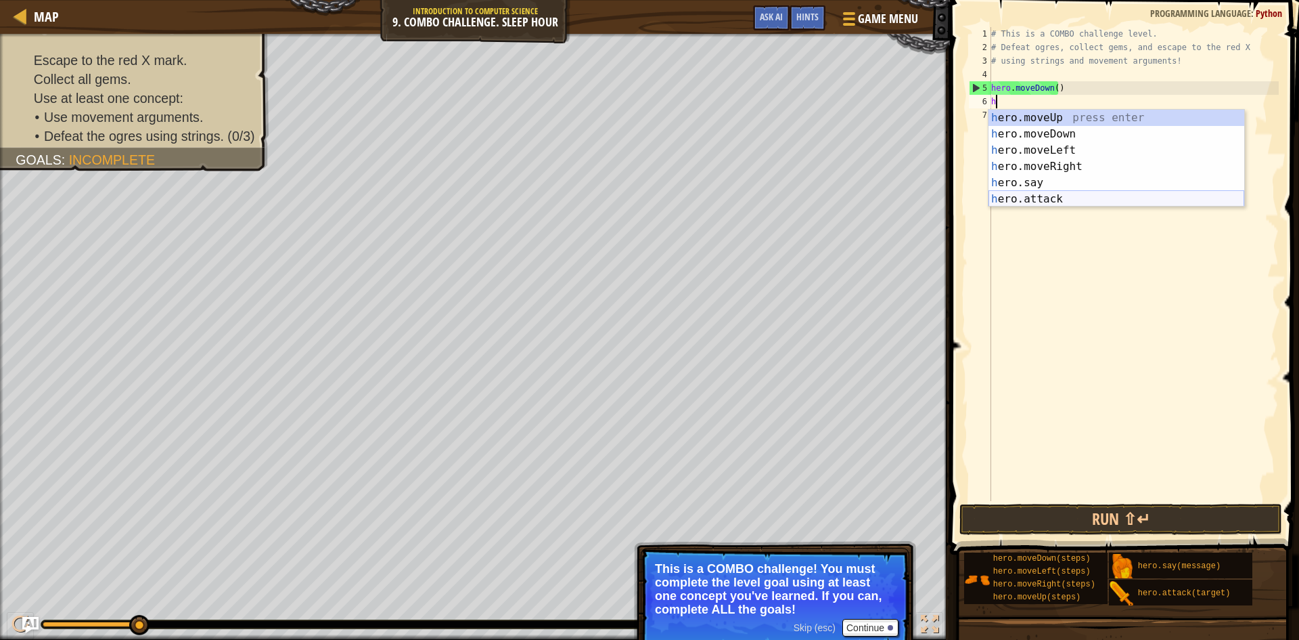
click at [1050, 202] on div "h ero.moveUp press enter h ero.moveDown press enter h ero.moveLeft press enter …" at bounding box center [1117, 175] width 256 height 130
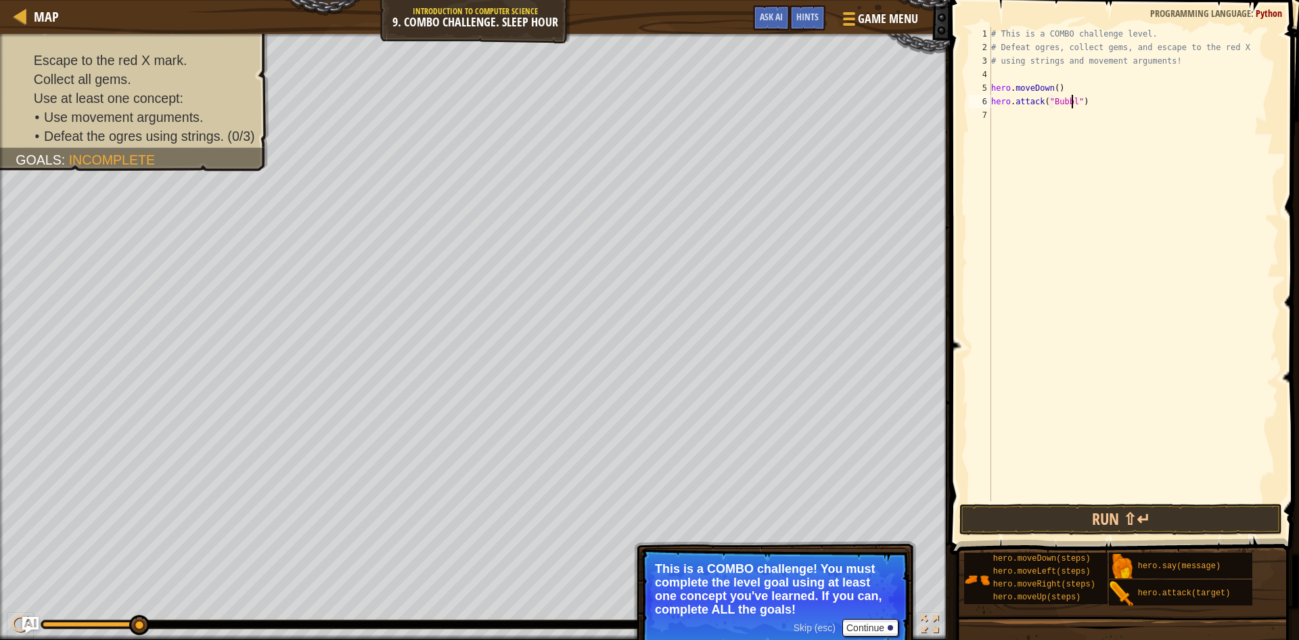
scroll to position [6, 7]
type textarea "hero.attack("Bubble")"
click at [1121, 506] on button "Run ⇧↵" at bounding box center [1121, 518] width 323 height 31
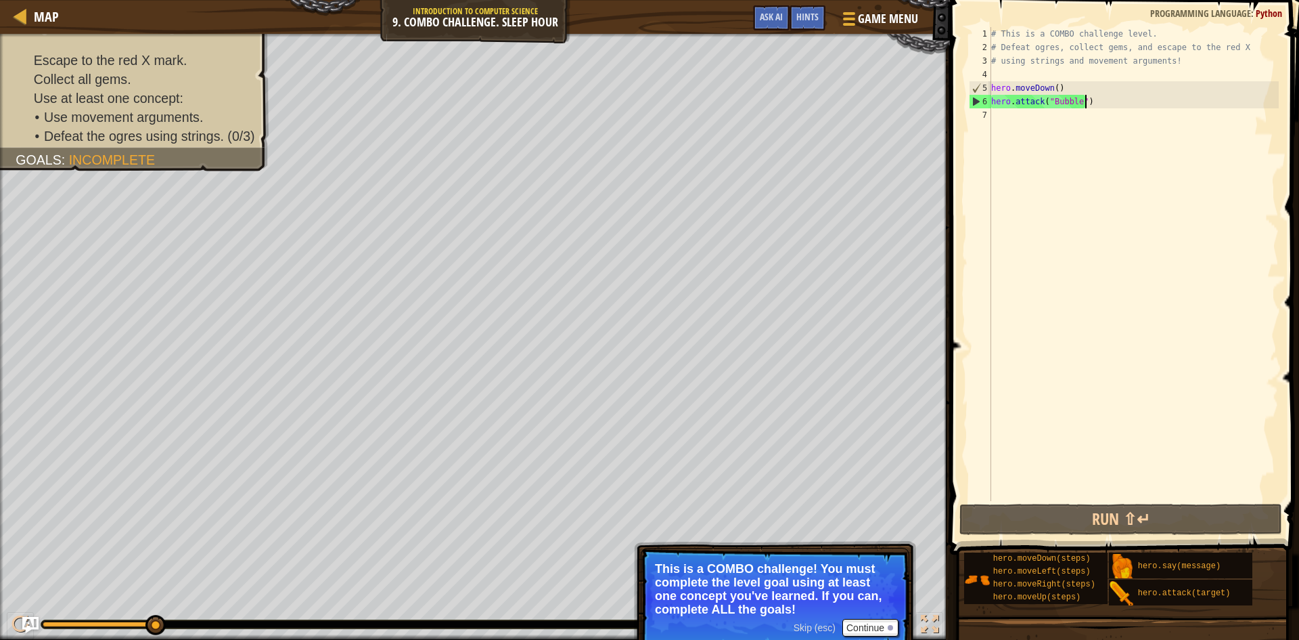
click at [1157, 97] on div "# This is a COMBO challenge level. # Defeat [PERSON_NAME], collect gems, and es…" at bounding box center [1134, 277] width 290 height 501
drag, startPoint x: 1157, startPoint y: 97, endPoint x: 987, endPoint y: 104, distance: 170.0
click at [987, 104] on div "hero.attack("Bubble") 1 2 3 4 5 6 7 # This is a COMBO challenge level. # Defeat…" at bounding box center [1122, 264] width 313 height 474
click at [1018, 127] on div "# This is a COMBO challenge level. # Defeat [PERSON_NAME], collect gems, and es…" at bounding box center [1134, 277] width 290 height 501
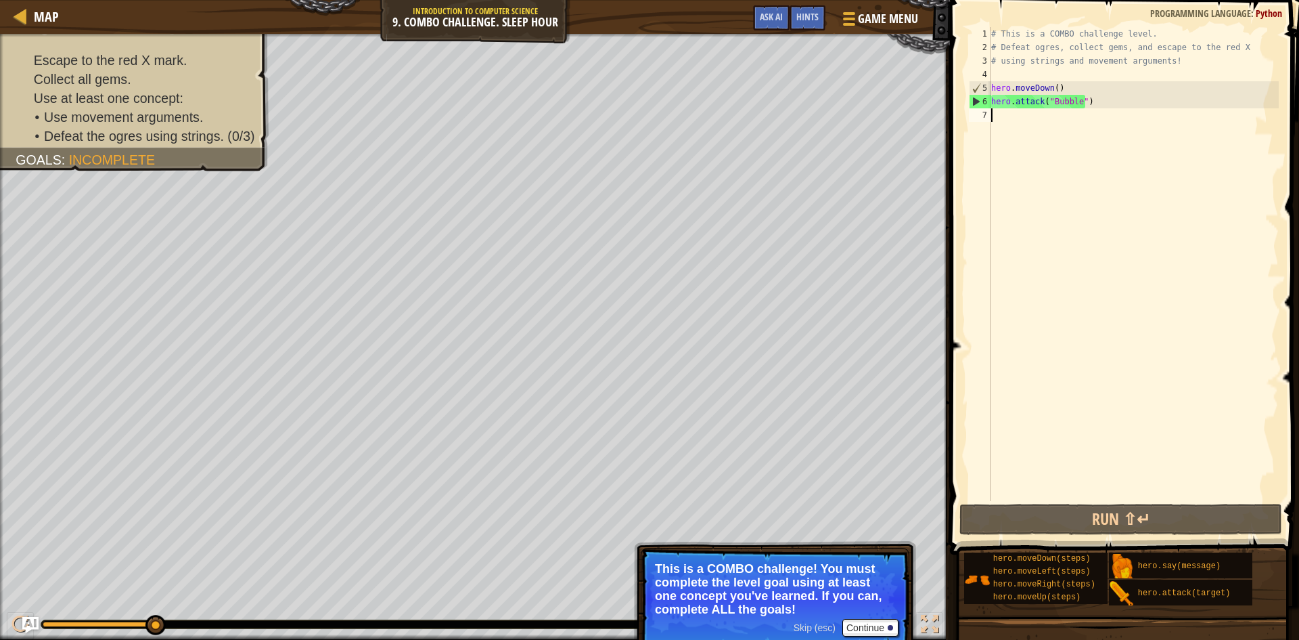
paste textarea "hero.attack("Bubble")"
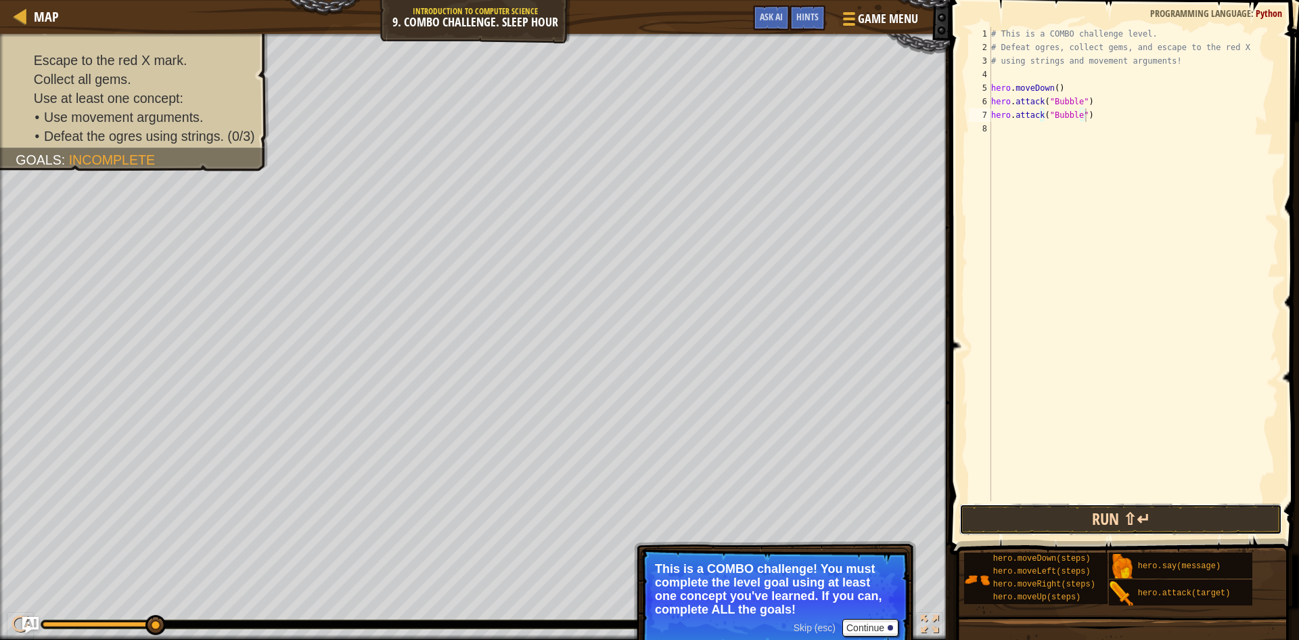
click at [1140, 519] on button "Run ⇧↵" at bounding box center [1121, 518] width 323 height 31
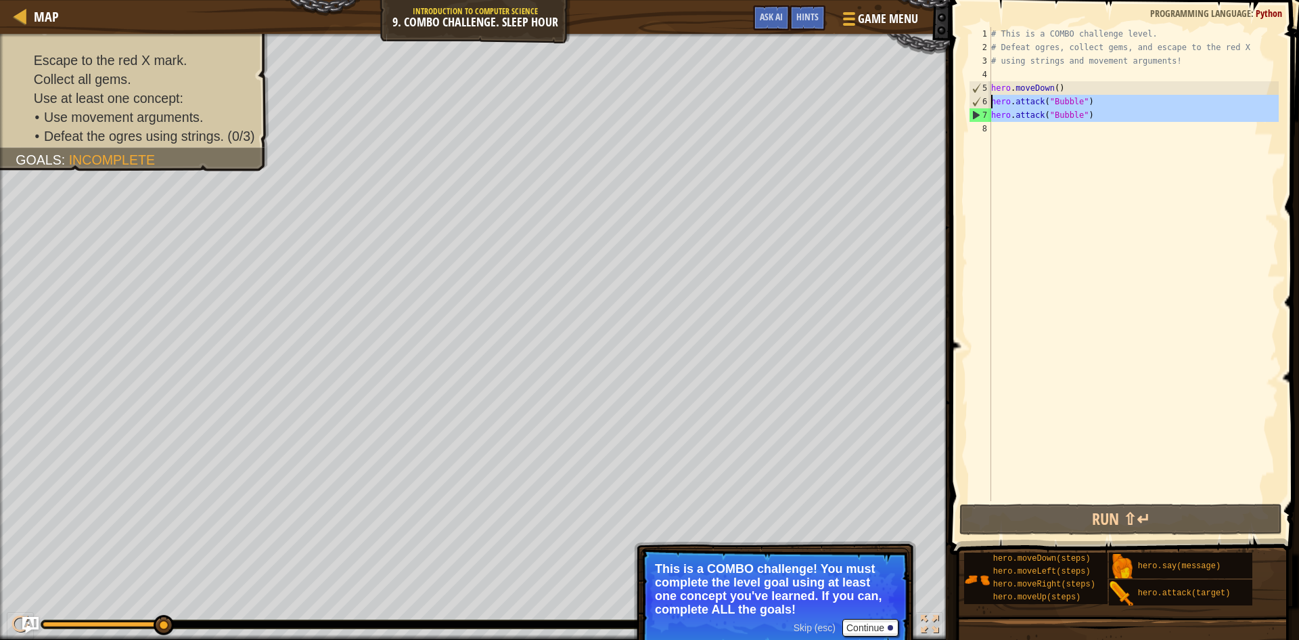
drag, startPoint x: 1163, startPoint y: 129, endPoint x: 989, endPoint y: 102, distance: 176.8
click at [989, 102] on div "hero.attack("Bubble") 1 2 3 4 5 6 7 8 # This is a COMBO challenge level. # Defe…" at bounding box center [1122, 264] width 313 height 474
type textarea "hero.attack("Bubble") hero.attack("Bubble")"
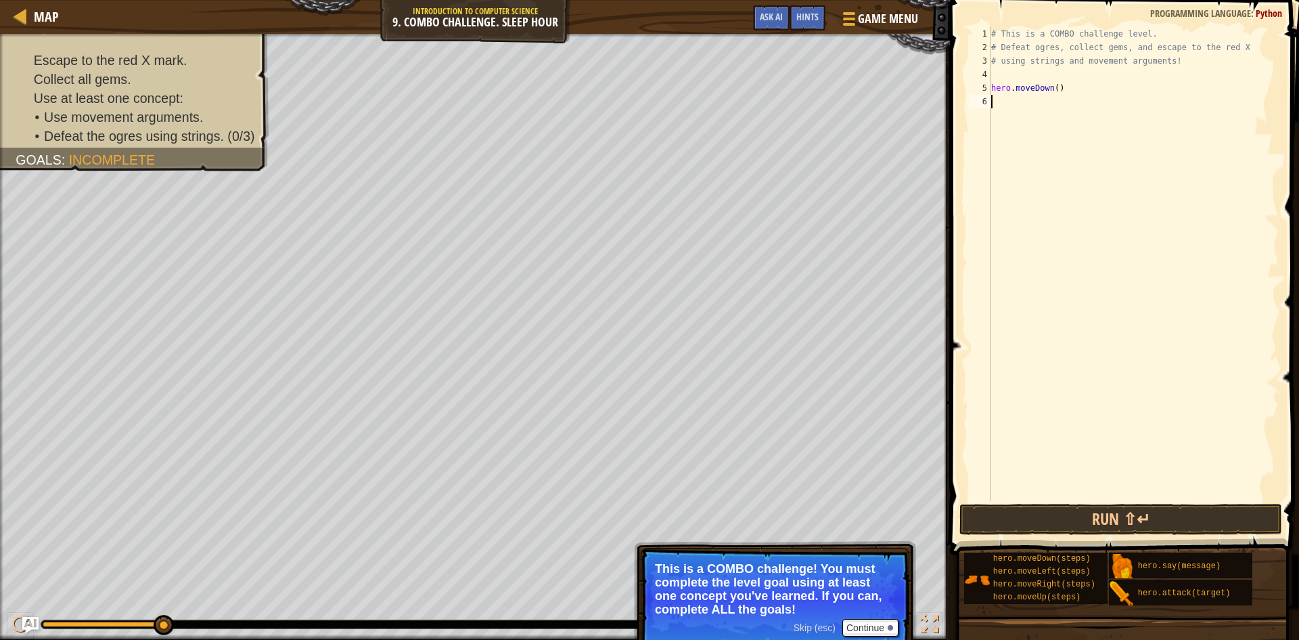
type textarea "h"
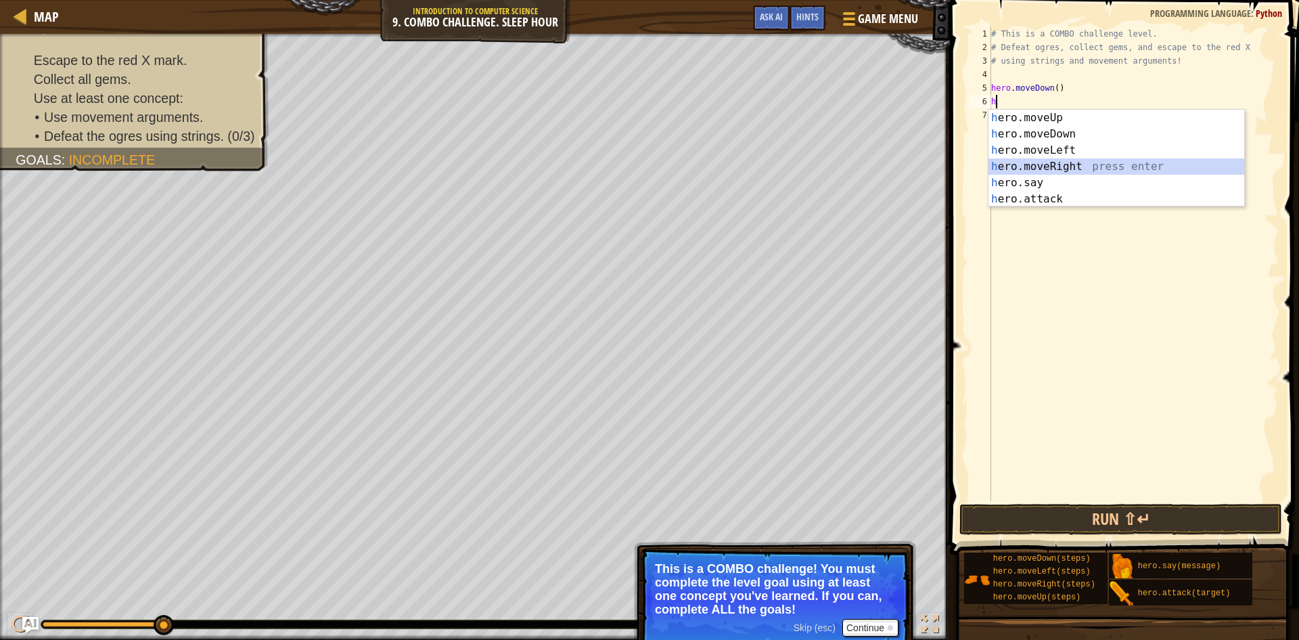
click at [1087, 166] on div "h ero.moveUp press enter h ero.moveDown press enter h ero.moveLeft press enter …" at bounding box center [1117, 175] width 256 height 130
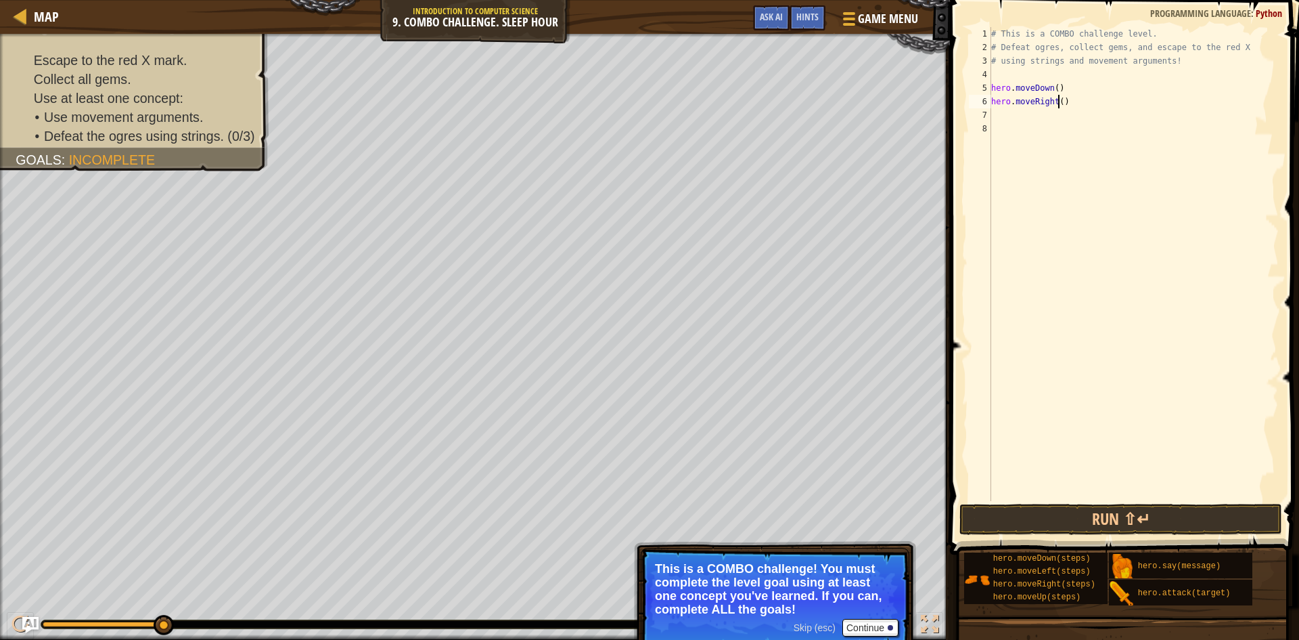
click at [1058, 104] on div "# This is a COMBO challenge level. # Defeat [PERSON_NAME], collect gems, and es…" at bounding box center [1134, 277] width 290 height 501
type textarea "hero.moveRight(2)"
click at [1221, 520] on button "Run ⇧↵" at bounding box center [1121, 518] width 323 height 31
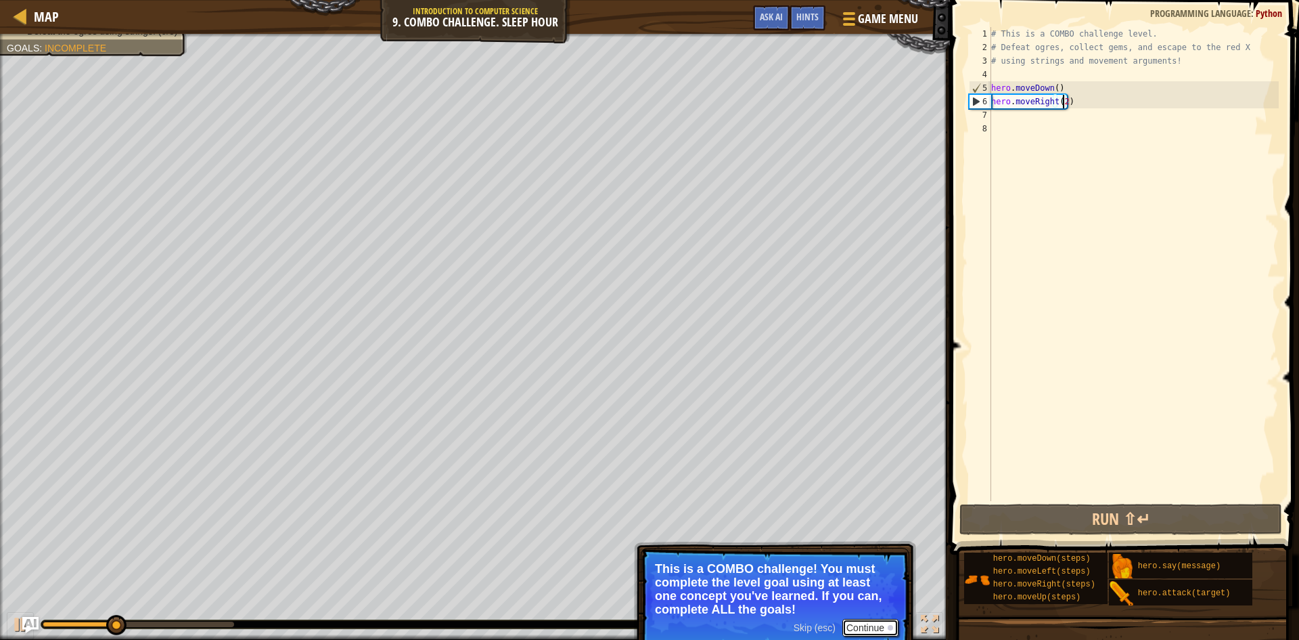
click at [870, 619] on button "Continue" at bounding box center [871, 628] width 56 height 18
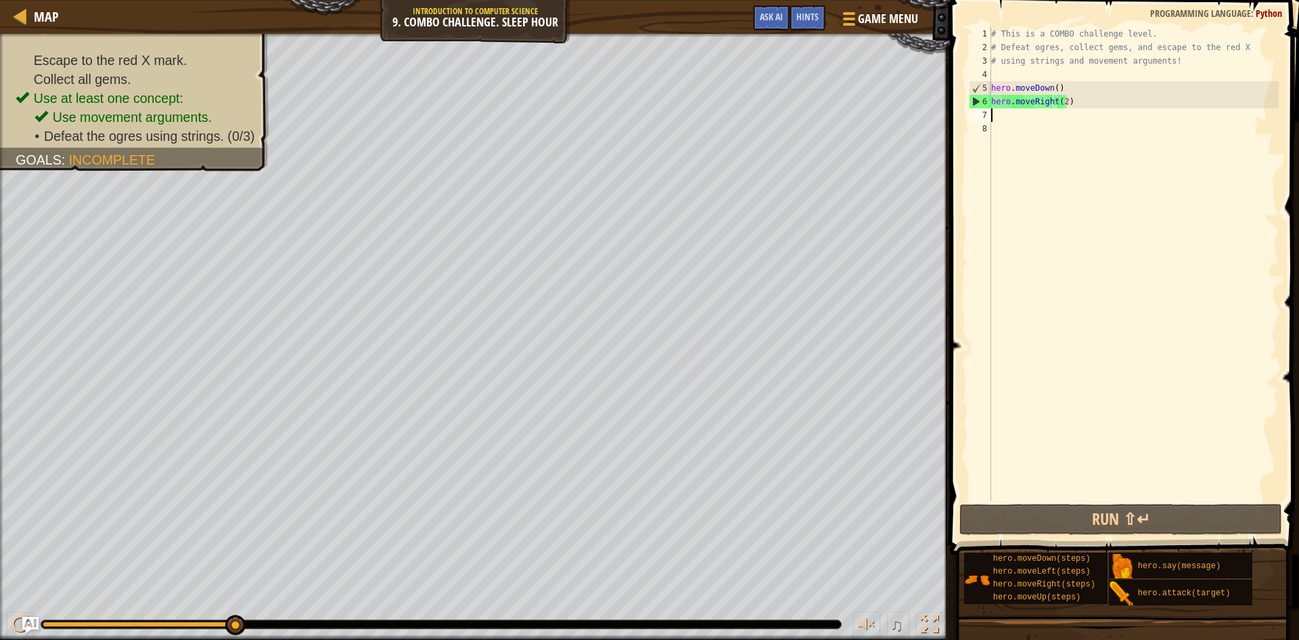
click at [1010, 119] on div "# This is a COMBO challenge level. # Defeat [PERSON_NAME], collect gems, and es…" at bounding box center [1134, 277] width 290 height 501
type textarea "h"
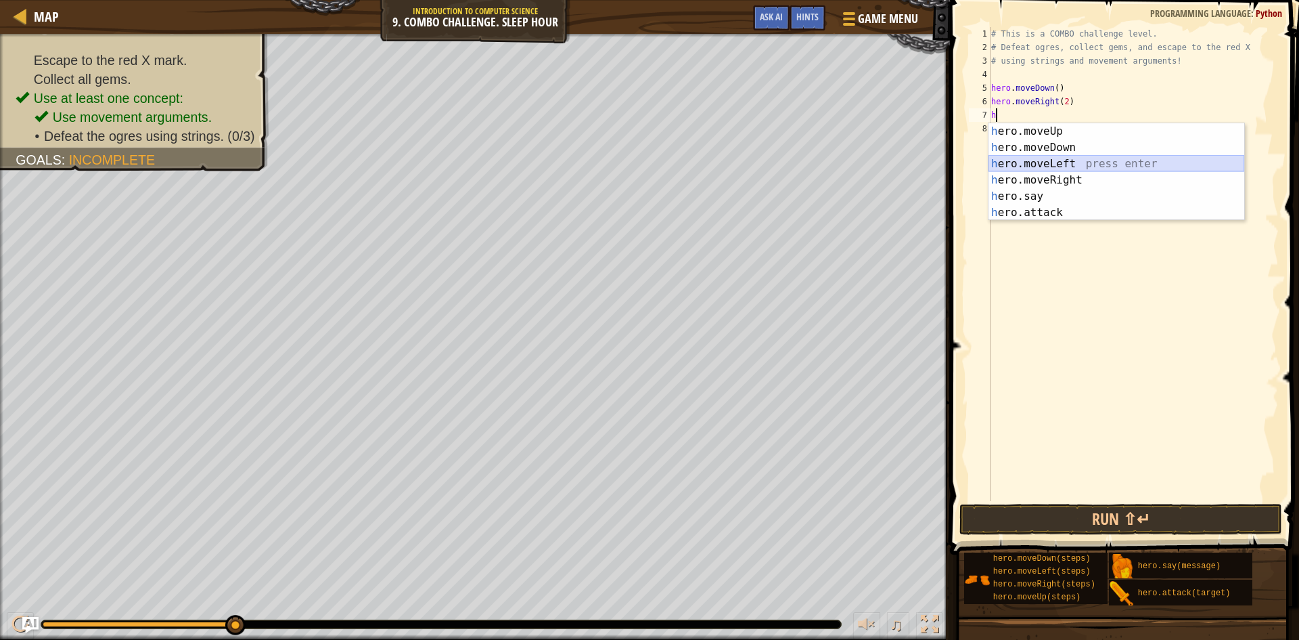
click at [1050, 166] on div "h ero.moveUp press enter h ero.moveDown press enter h ero.moveLeft press enter …" at bounding box center [1117, 188] width 256 height 130
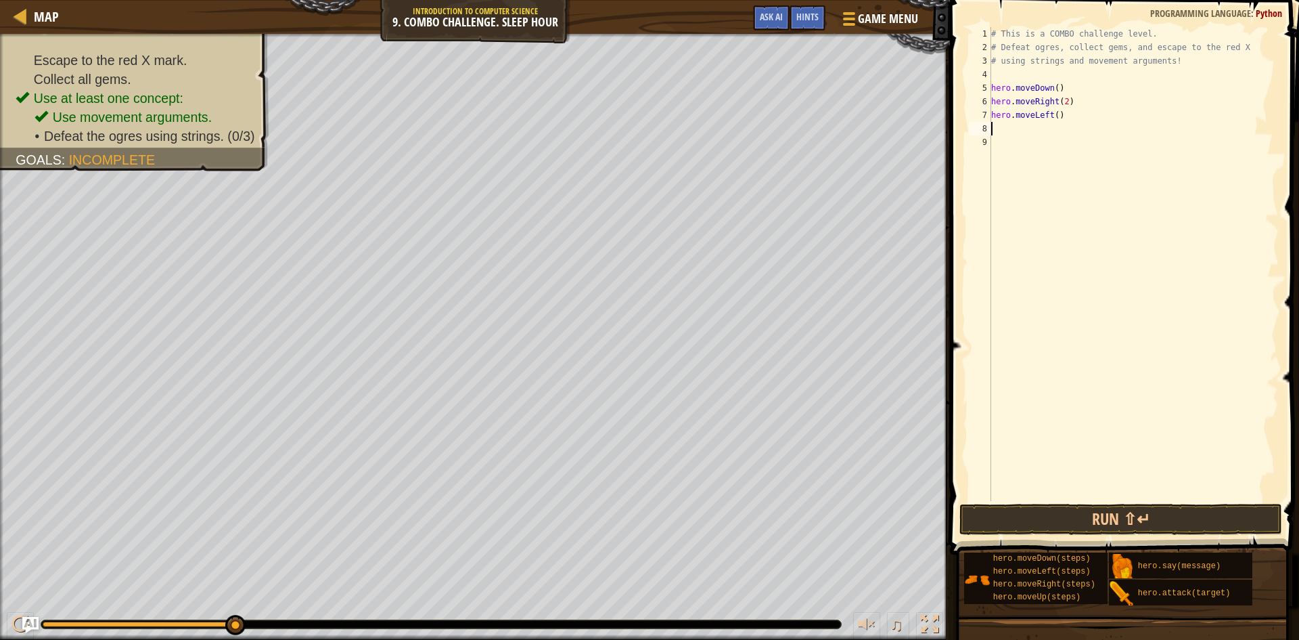
click at [1052, 119] on div "# This is a COMBO challenge level. # Defeat [PERSON_NAME], collect gems, and es…" at bounding box center [1134, 277] width 290 height 501
type textarea "hero.moveLeft(2)"
click at [1073, 133] on div "# This is a COMBO challenge level. # Defeat [PERSON_NAME], collect gems, and es…" at bounding box center [1134, 277] width 290 height 501
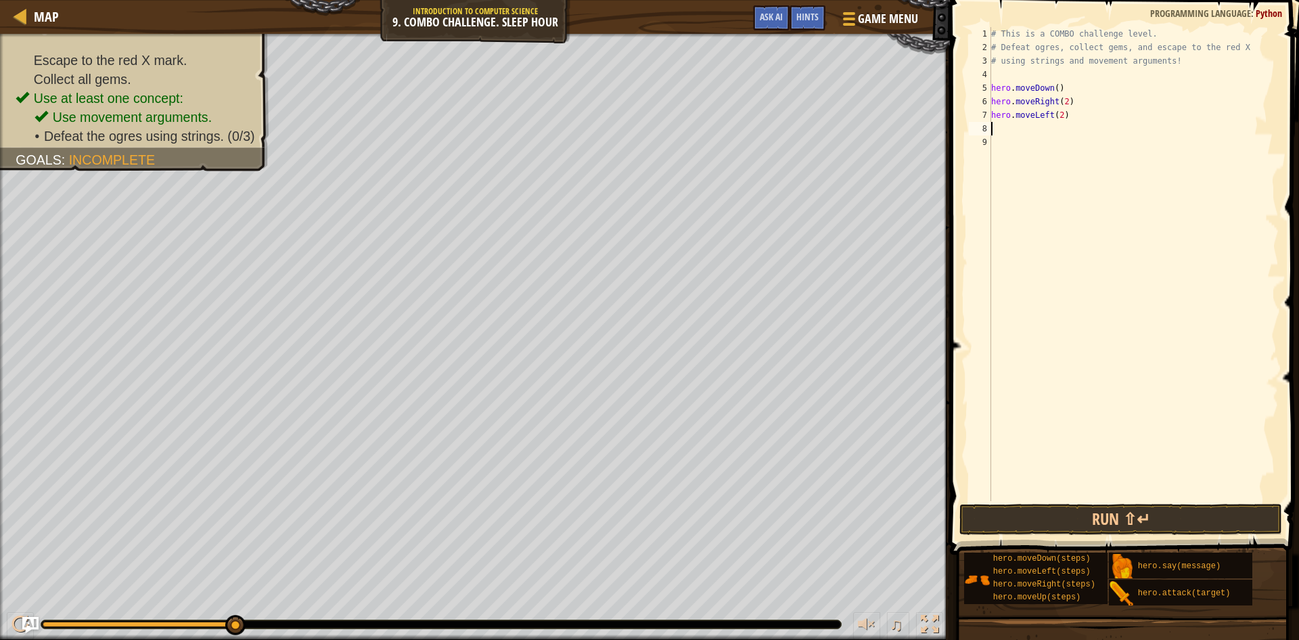
type textarea "h"
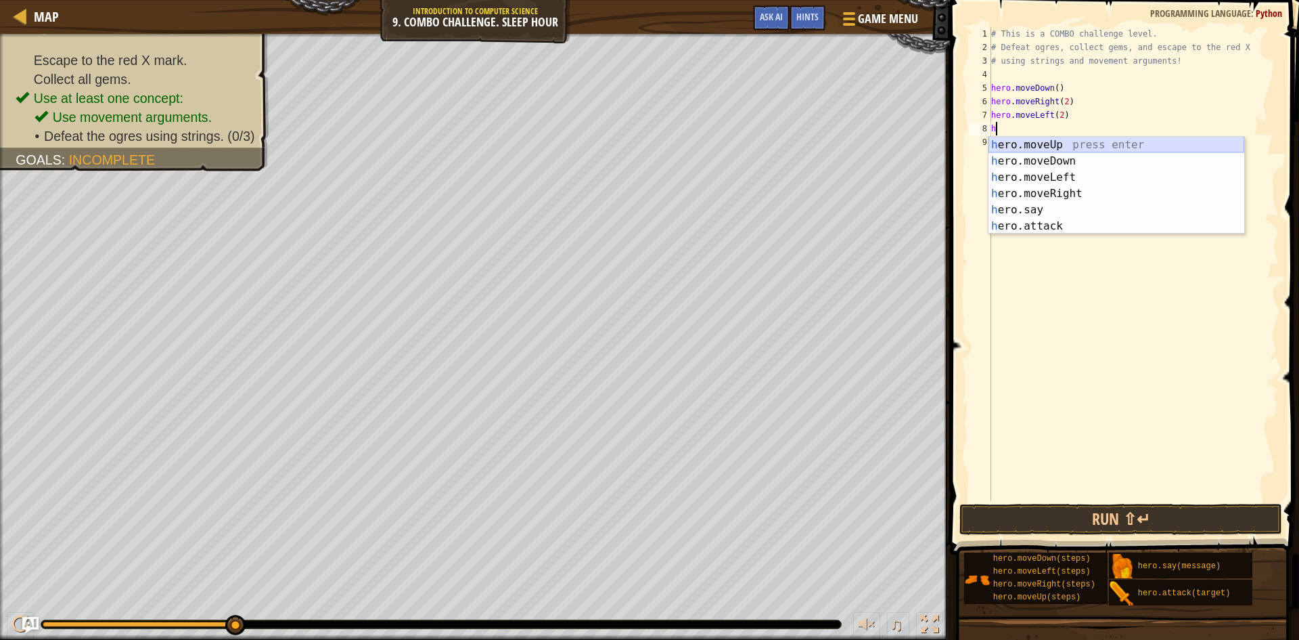
click at [1080, 141] on div "h ero.moveUp press enter h ero.moveDown press enter h ero.moveLeft press enter …" at bounding box center [1117, 202] width 256 height 130
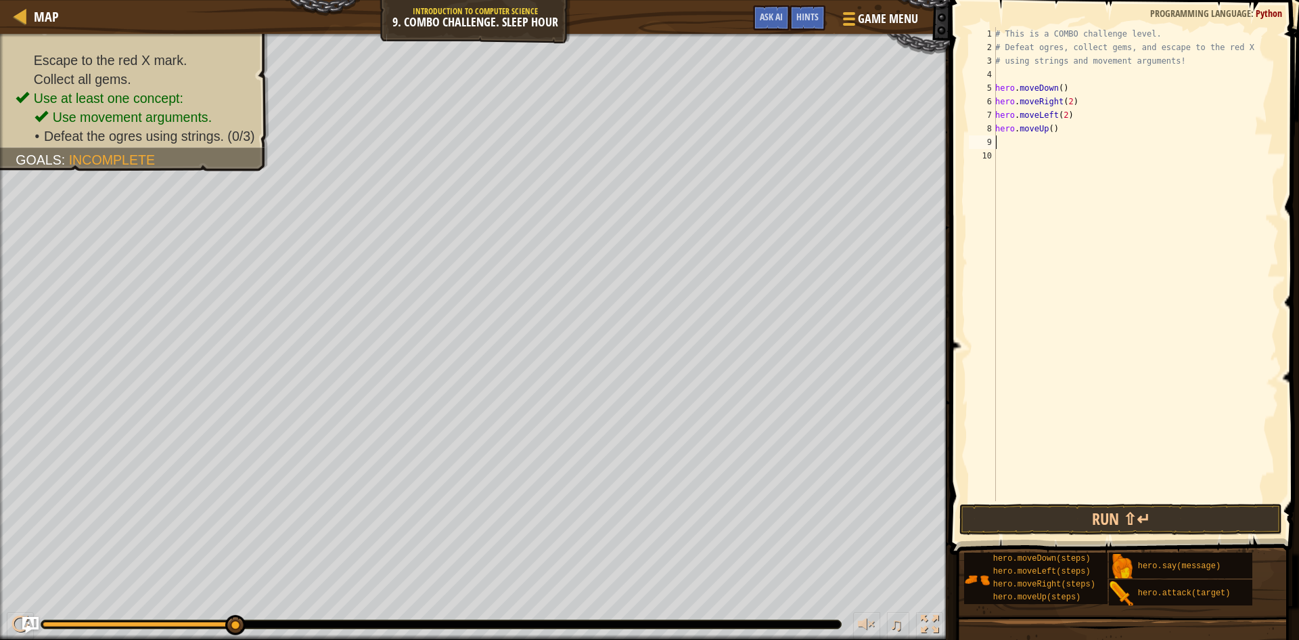
click at [1046, 134] on div "# This is a COMBO challenge level. # Defeat [PERSON_NAME], collect gems, and es…" at bounding box center [1136, 277] width 286 height 501
click at [1047, 122] on div "# This is a COMBO challenge level. # Defeat [PERSON_NAME], collect gems, and es…" at bounding box center [1136, 277] width 286 height 501
click at [1049, 129] on div "# This is a COMBO challenge level. # Defeat [PERSON_NAME], collect gems, and es…" at bounding box center [1136, 277] width 286 height 501
type textarea "hero.moveUp(2)"
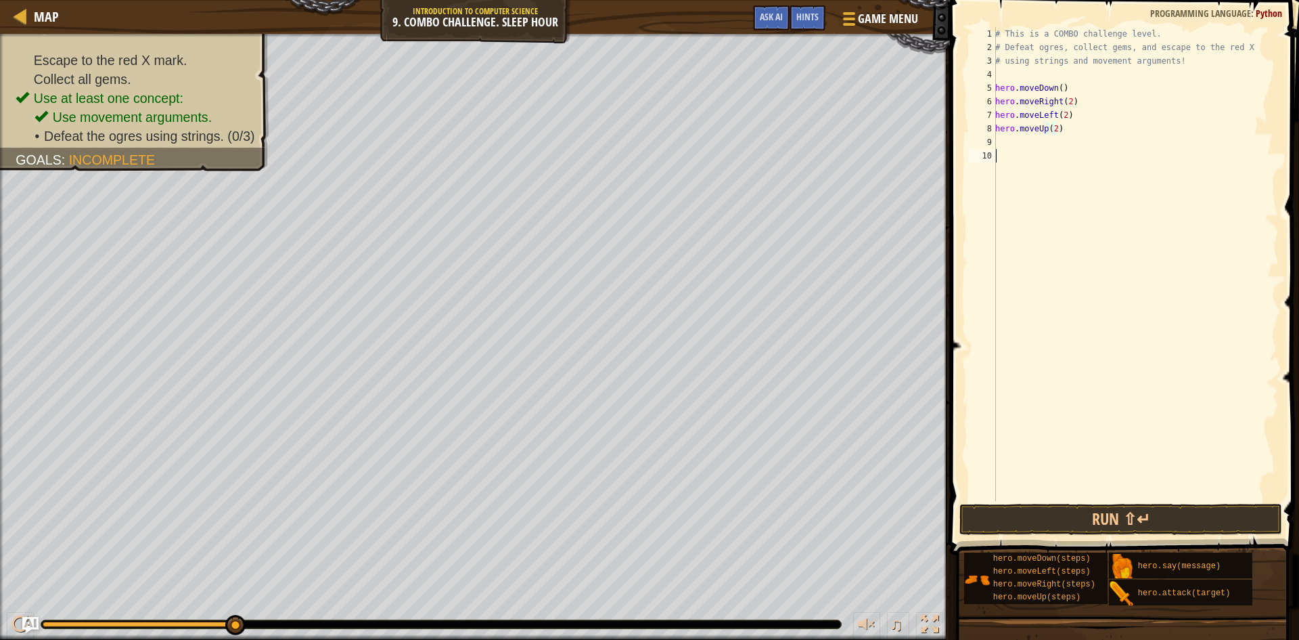
click at [1040, 151] on div "# This is a COMBO challenge level. # Defeat [PERSON_NAME], collect gems, and es…" at bounding box center [1136, 277] width 286 height 501
click at [1033, 140] on div "# This is a COMBO challenge level. # Defeat [PERSON_NAME], collect gems, and es…" at bounding box center [1136, 277] width 286 height 501
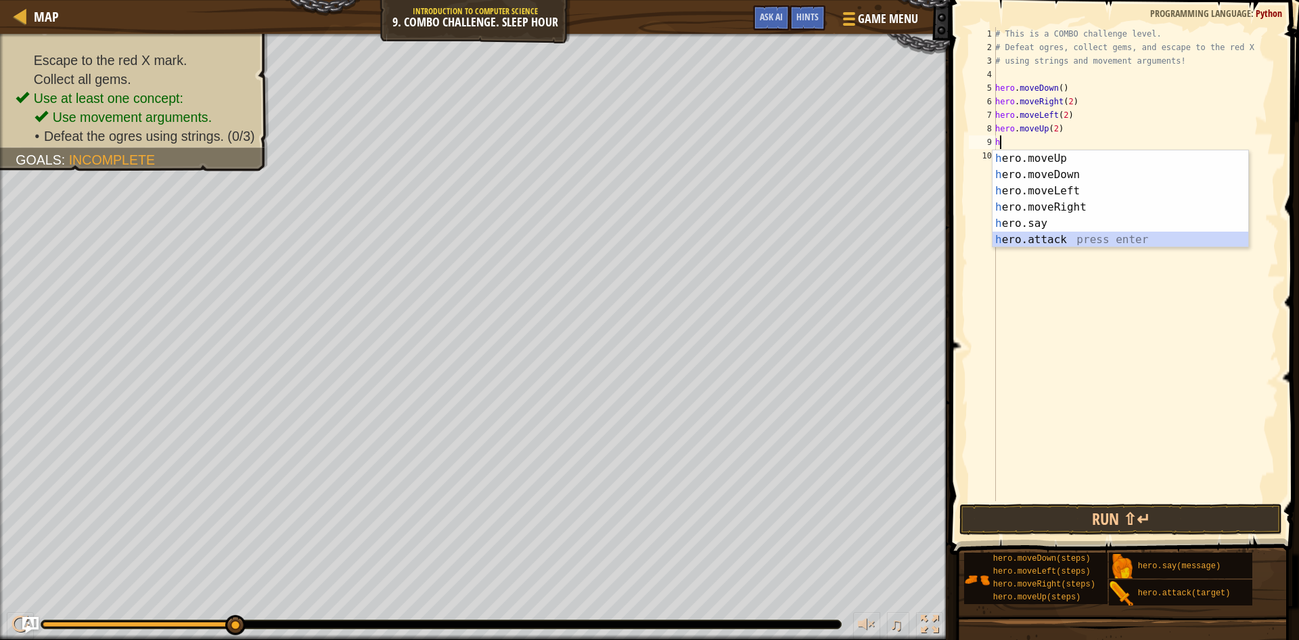
drag, startPoint x: 1050, startPoint y: 236, endPoint x: 1035, endPoint y: 236, distance: 15.6
click at [1050, 236] on div "h ero.moveUp press enter h ero.moveDown press enter h ero.moveLeft press enter …" at bounding box center [1121, 215] width 256 height 130
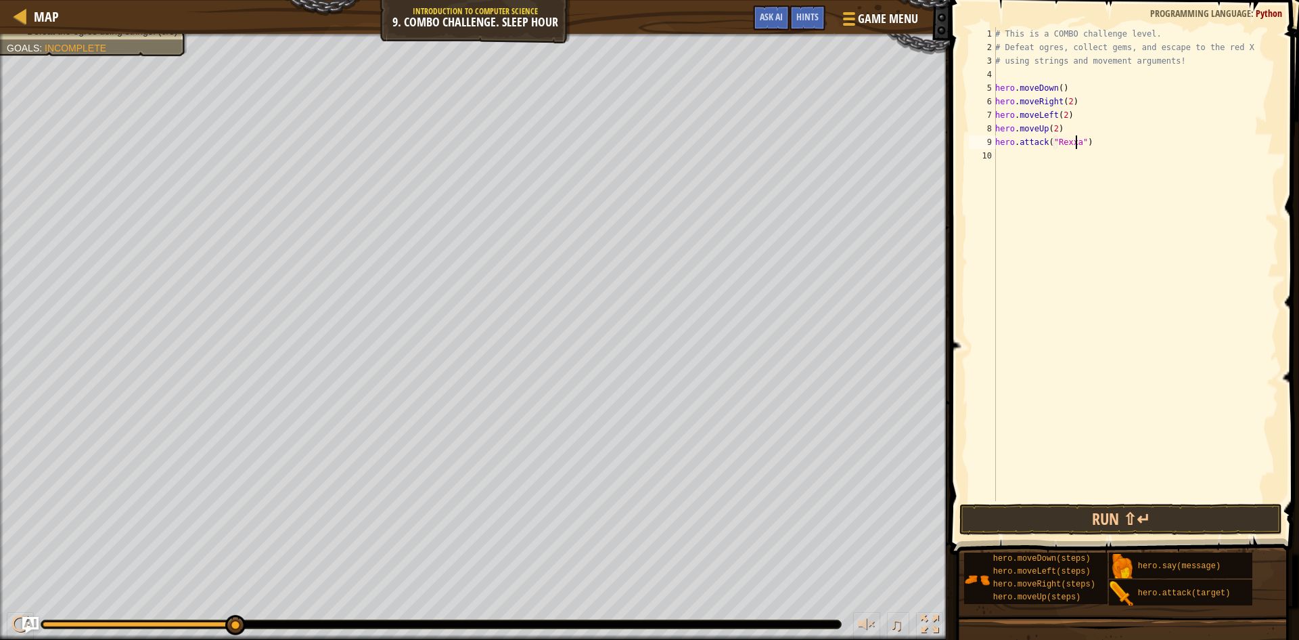
scroll to position [6, 7]
type textarea "hero.attack("Rexxar")"
drag, startPoint x: 1142, startPoint y: 135, endPoint x: 993, endPoint y: 138, distance: 148.9
click at [993, 138] on div "hero.attack("Rexxar") 1 2 3 4 5 6 7 8 9 10 # This is a COMBO challenge level. #…" at bounding box center [1122, 264] width 313 height 474
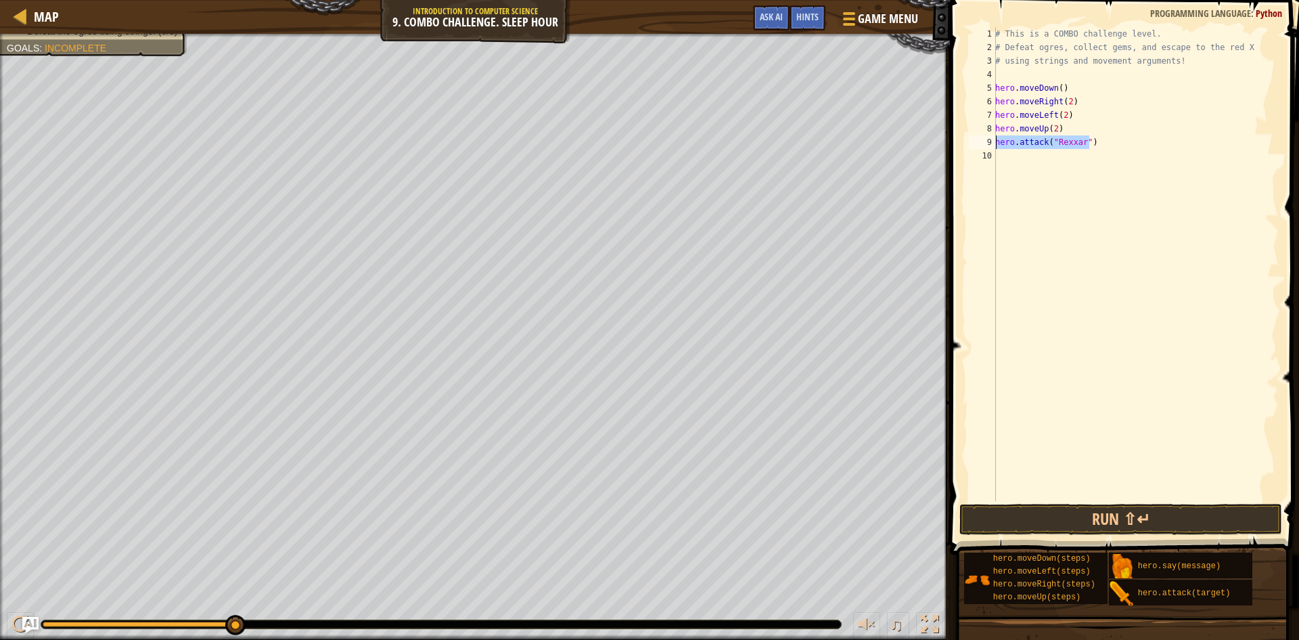
drag, startPoint x: 1035, startPoint y: 156, endPoint x: 1091, endPoint y: 160, distance: 55.7
drag, startPoint x: 1091, startPoint y: 160, endPoint x: 1011, endPoint y: 156, distance: 80.0
click at [1012, 156] on div "# This is a COMBO challenge level. # Defeat [PERSON_NAME], collect gems, and es…" at bounding box center [1136, 277] width 286 height 501
paste textarea "hero.attack("Rexxar")"
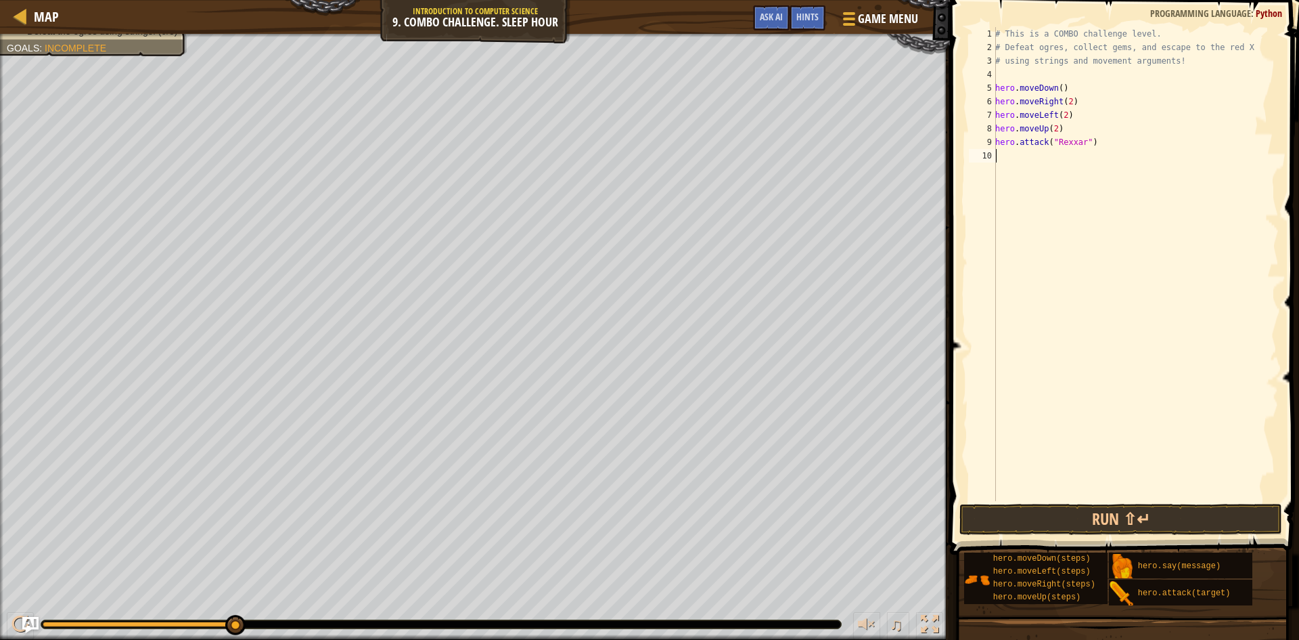
type textarea "hero.attack("Rexxar")"
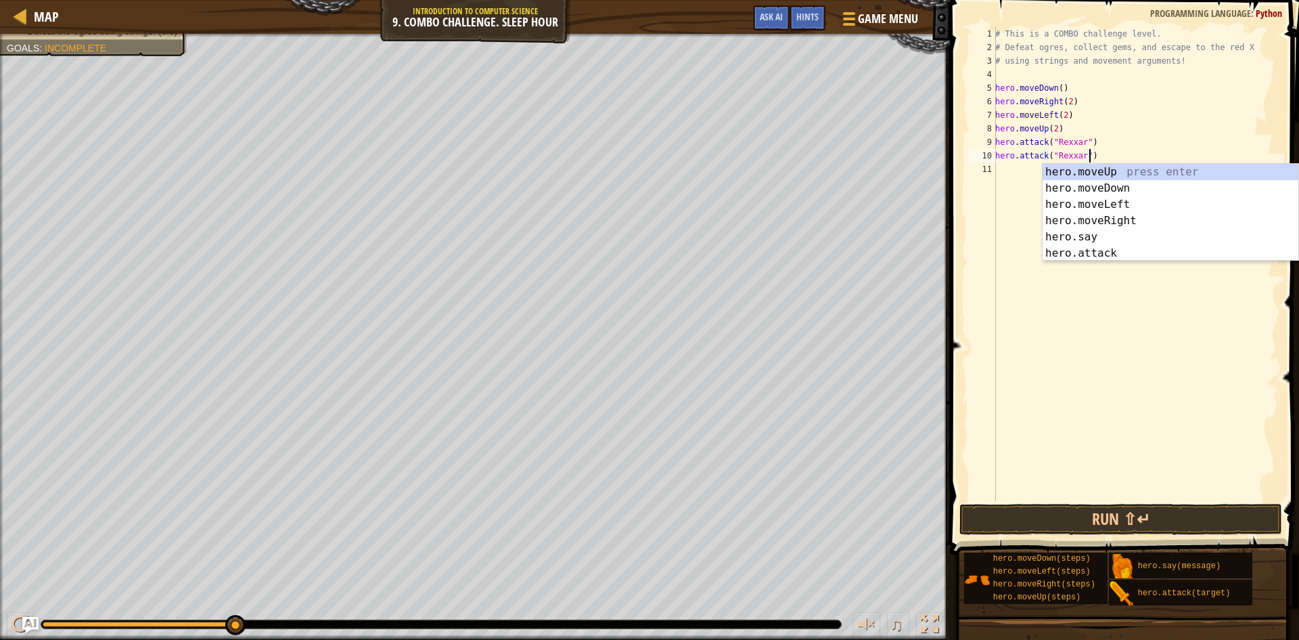
click at [999, 169] on div "# This is a COMBO challenge level. # Defeat [PERSON_NAME], collect gems, and es…" at bounding box center [1136, 277] width 286 height 501
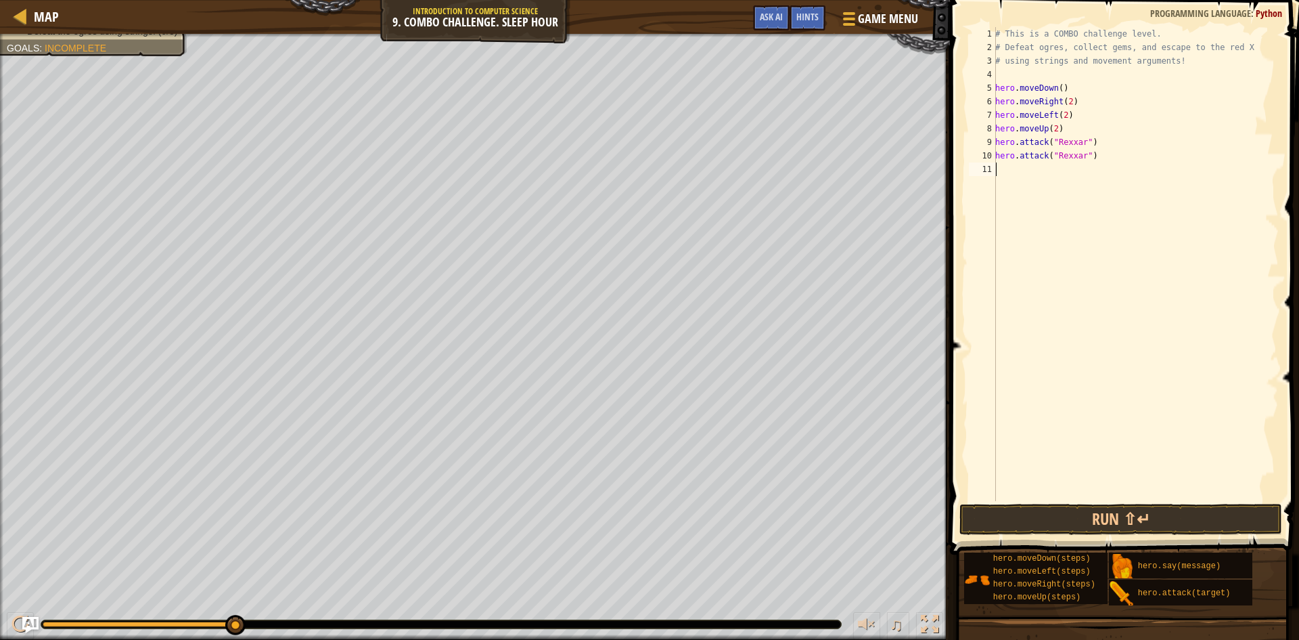
type textarea "h"
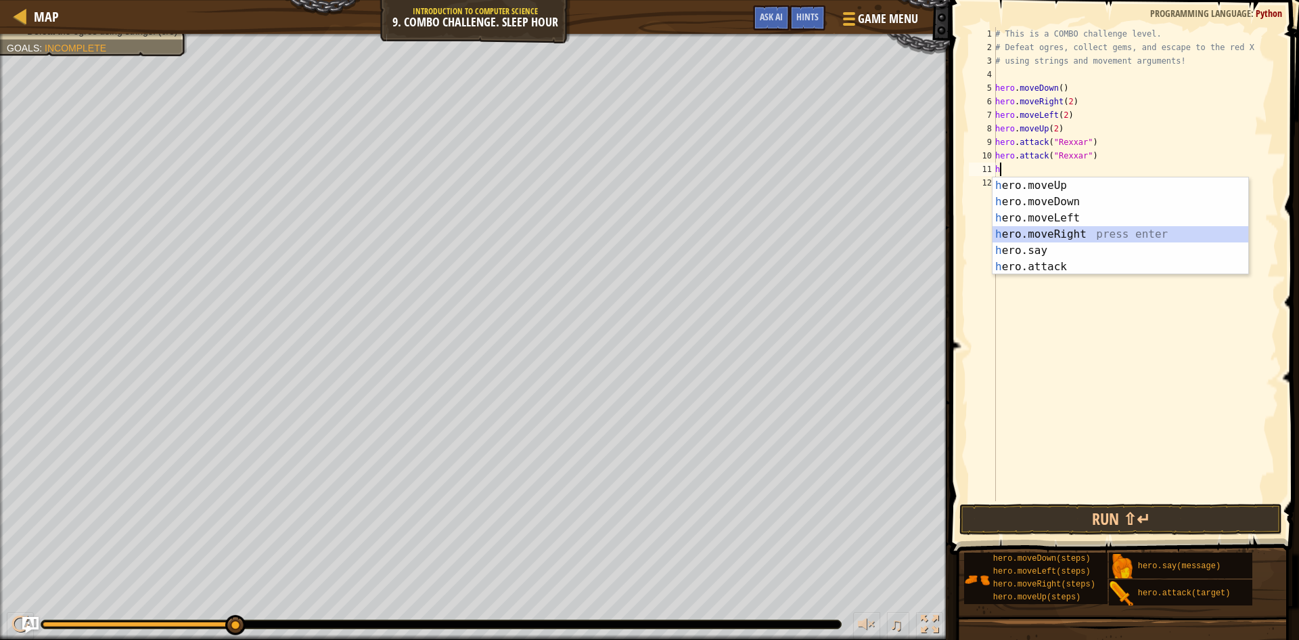
click at [1077, 228] on div "h ero.moveUp press enter h ero.moveDown press enter h ero.moveLeft press enter …" at bounding box center [1121, 242] width 256 height 130
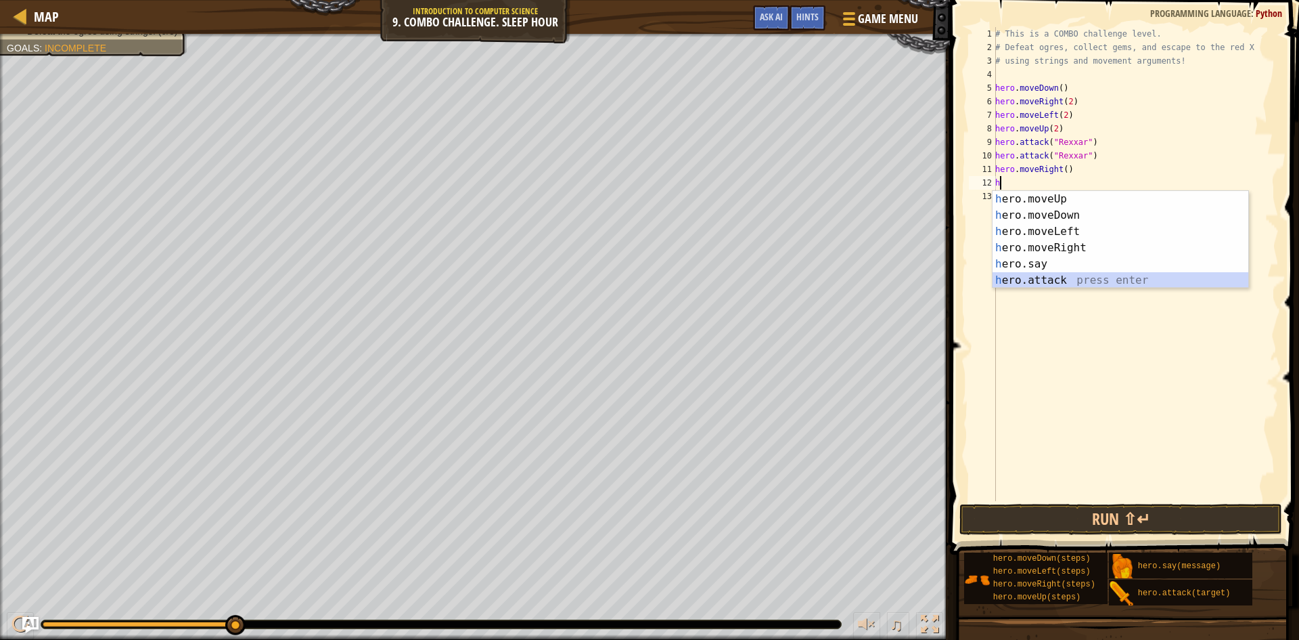
click at [1077, 278] on div "h ero.moveUp press enter h ero.moveDown press enter h ero.moveLeft press enter …" at bounding box center [1121, 256] width 256 height 130
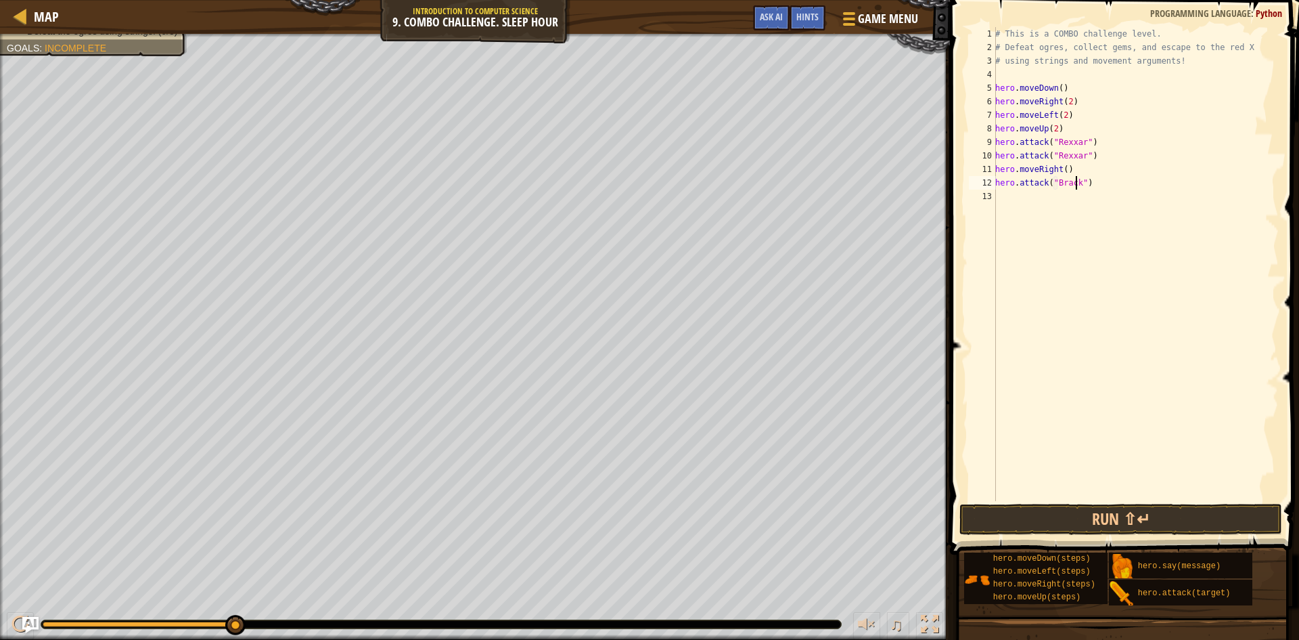
scroll to position [6, 7]
drag, startPoint x: 1125, startPoint y: 173, endPoint x: 1102, endPoint y: 187, distance: 26.7
click at [1102, 187] on div "# This is a COMBO challenge level. # Defeat [PERSON_NAME], collect gems, and es…" at bounding box center [1136, 277] width 286 height 501
type textarea "hero.moveRight() hero.attack("Brack")"
click at [1018, 196] on div "# This is a COMBO challenge level. # Defeat [PERSON_NAME], collect gems, and es…" at bounding box center [1136, 277] width 286 height 501
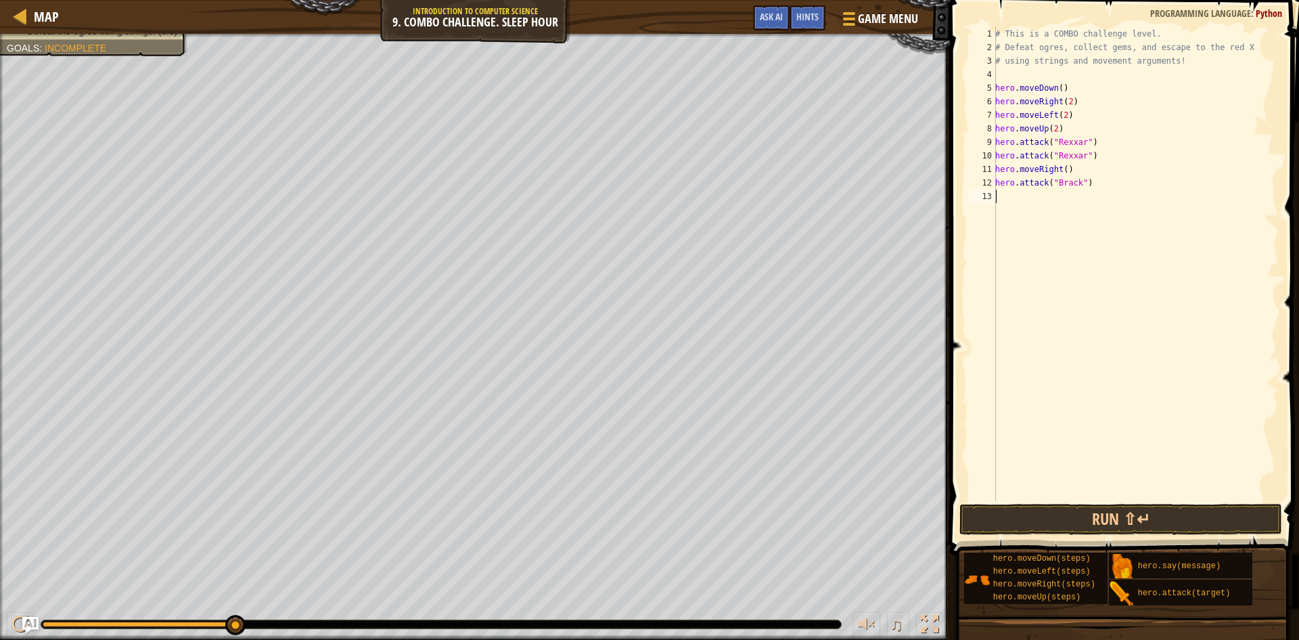
scroll to position [6, 0]
click at [1018, 196] on div "# This is a COMBO challenge level. # Defeat [PERSON_NAME], collect gems, and es…" at bounding box center [1136, 277] width 286 height 501
paste textarea "hero.attack("Brack")"
type textarea "hero.attack("Brack")"
click at [999, 195] on div "# This is a COMBO challenge level. # Defeat [PERSON_NAME], collect gems, and es…" at bounding box center [1136, 277] width 286 height 501
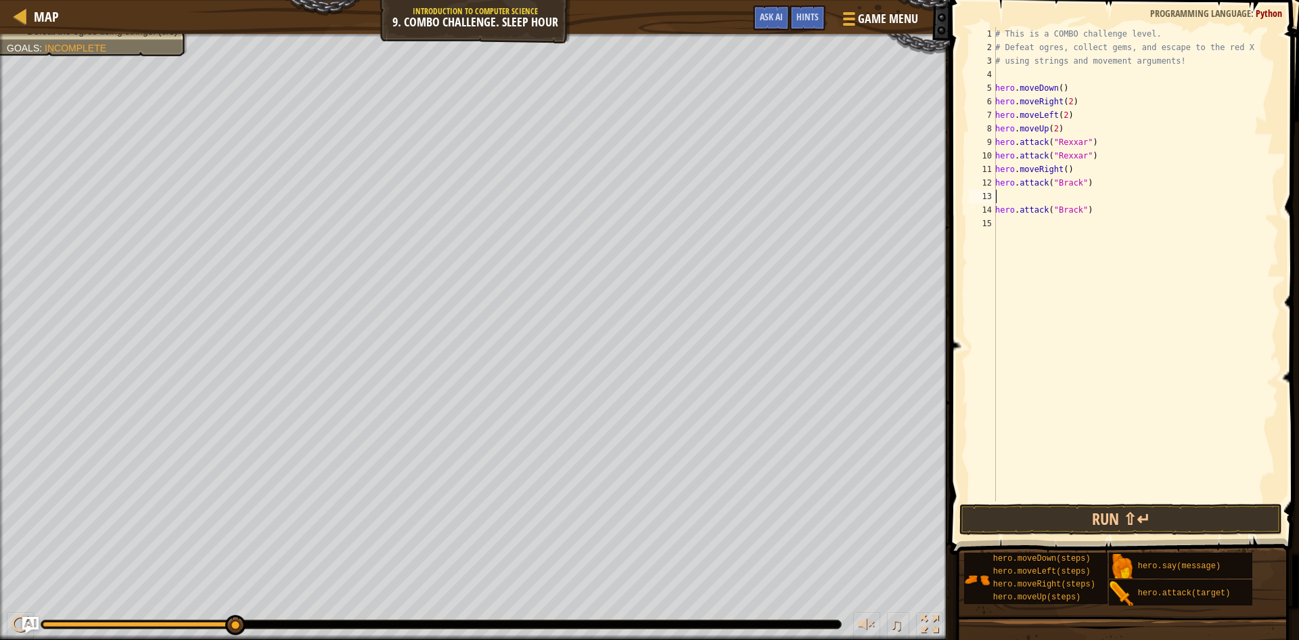
type textarea "hero.attack("Brack")"
click at [1030, 208] on div "# This is a COMBO challenge level. # Defeat [PERSON_NAME], collect gems, and es…" at bounding box center [1136, 277] width 286 height 501
type textarea "h"
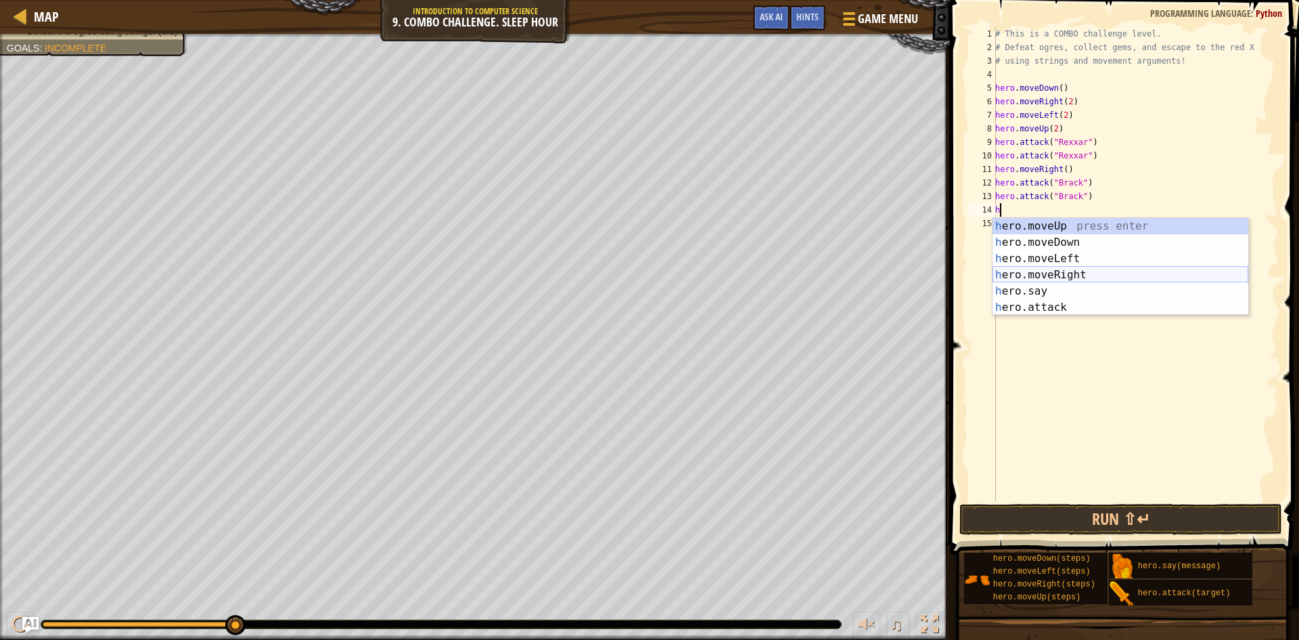
click at [1086, 269] on div "h ero.moveUp press enter h ero.moveDown press enter h ero.moveLeft press enter …" at bounding box center [1121, 283] width 256 height 130
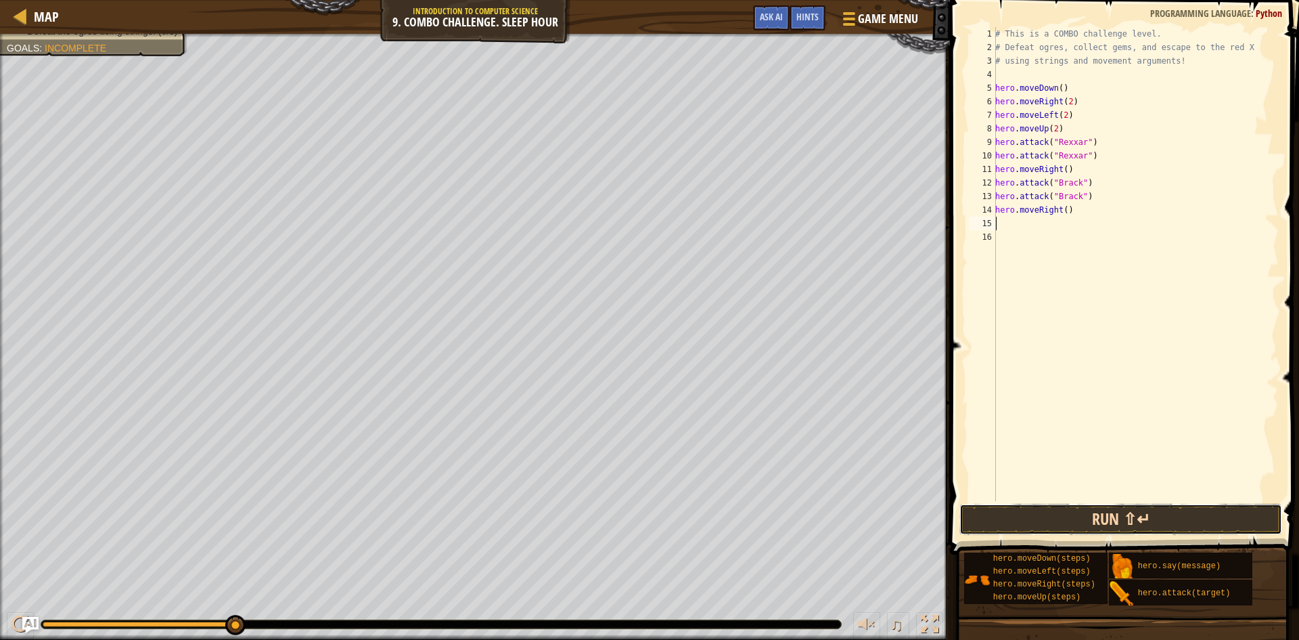
click at [1173, 517] on button "Run ⇧↵" at bounding box center [1121, 518] width 323 height 31
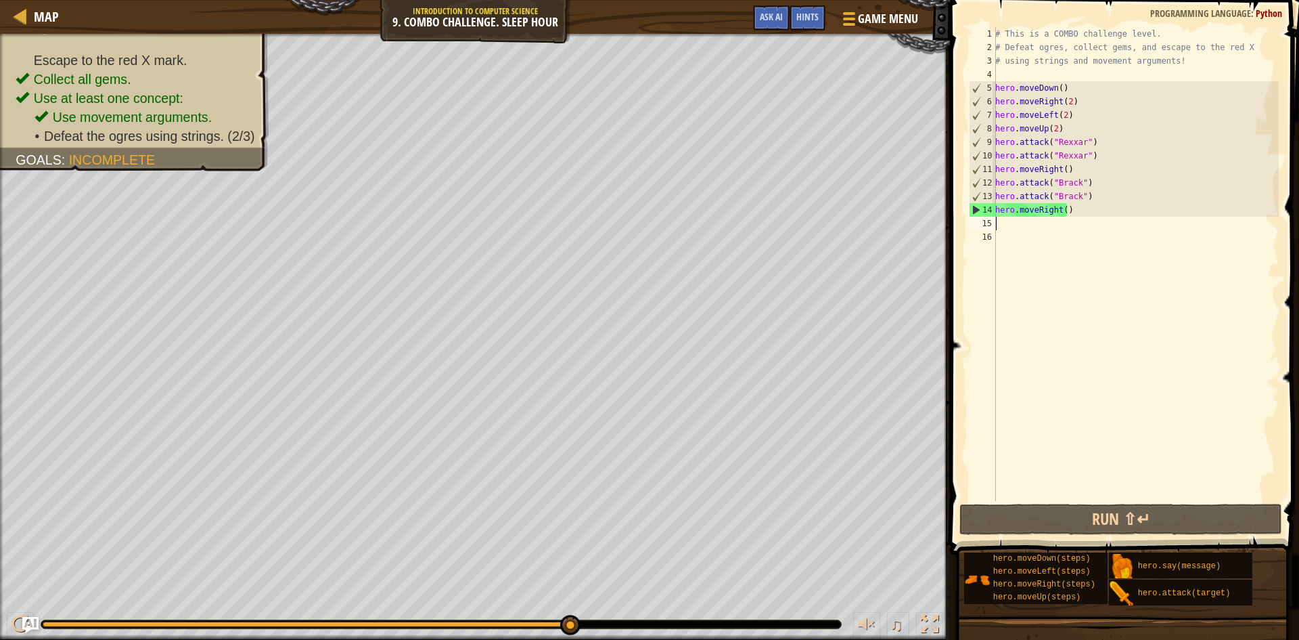
click at [1061, 211] on div "# This is a COMBO challenge level. # Defeat [PERSON_NAME], collect gems, and es…" at bounding box center [1136, 277] width 286 height 501
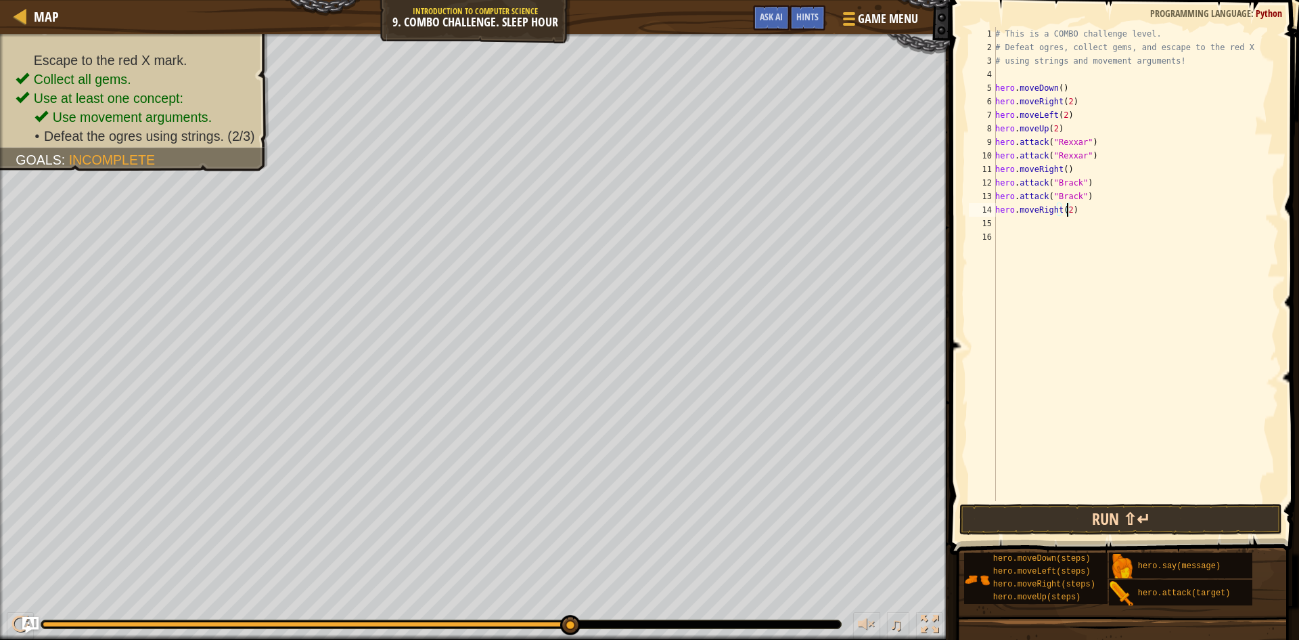
type textarea "hero.moveRight(2)"
click at [1159, 514] on button "Run ⇧↵" at bounding box center [1121, 518] width 323 height 31
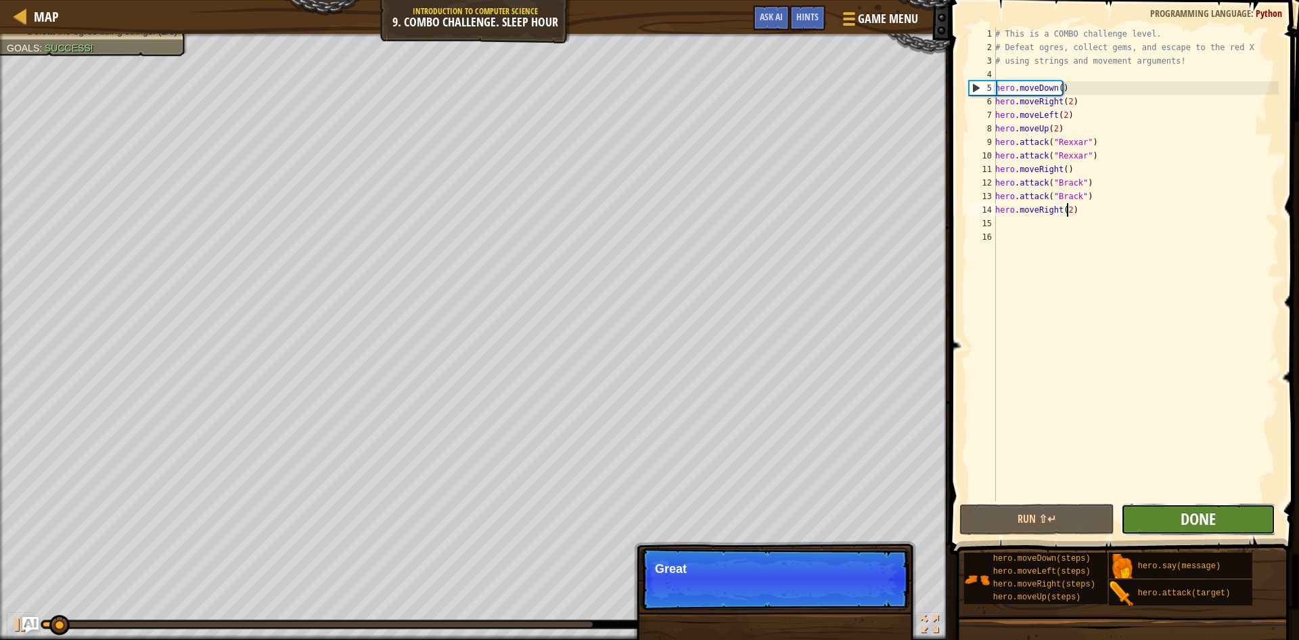
click at [1188, 509] on span "Done" at bounding box center [1198, 519] width 35 height 22
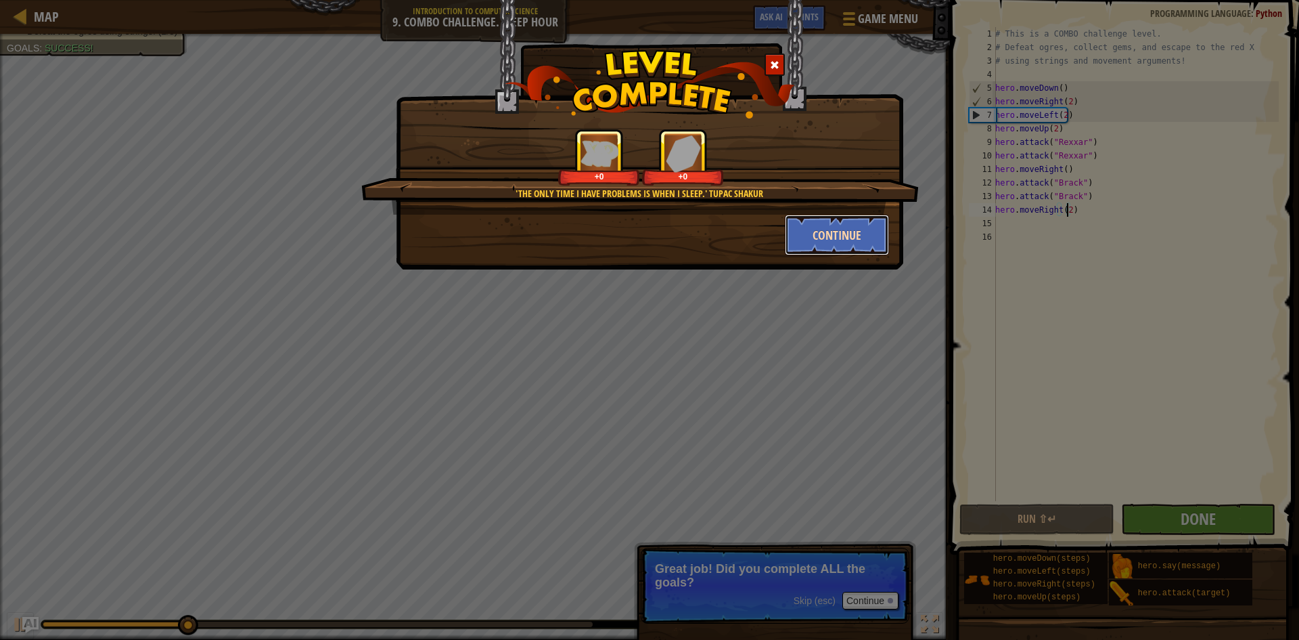
click at [826, 226] on button "Continue" at bounding box center [837, 235] width 105 height 41
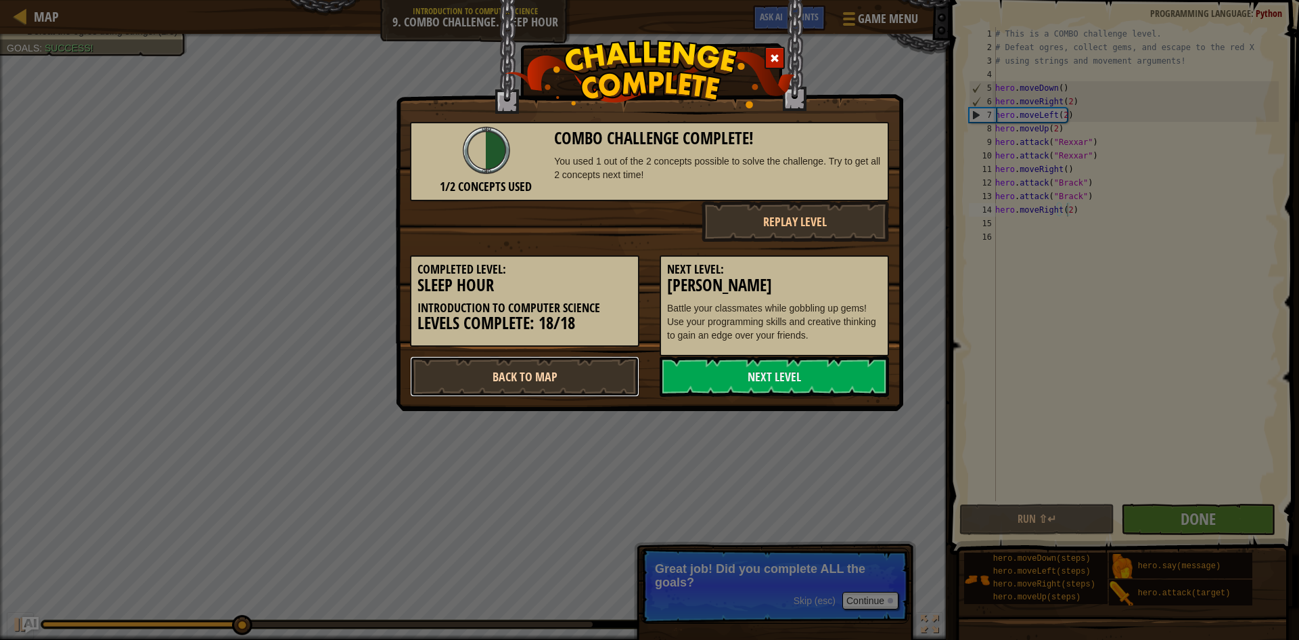
click at [508, 376] on link "Back to Map" at bounding box center [524, 376] width 229 height 41
